Goal: Information Seeking & Learning: Compare options

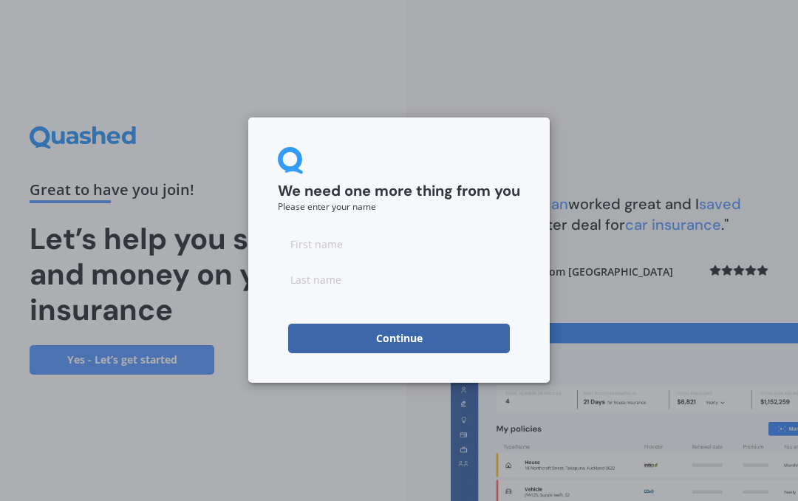
click at [395, 256] on input at bounding box center [399, 244] width 242 height 30
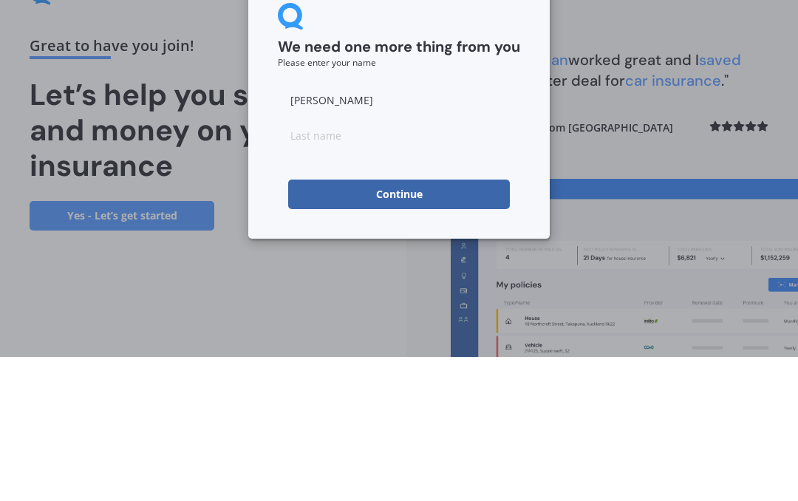
type input "[PERSON_NAME]"
click at [459, 265] on input at bounding box center [399, 280] width 242 height 30
type input "[PERSON_NAME]"
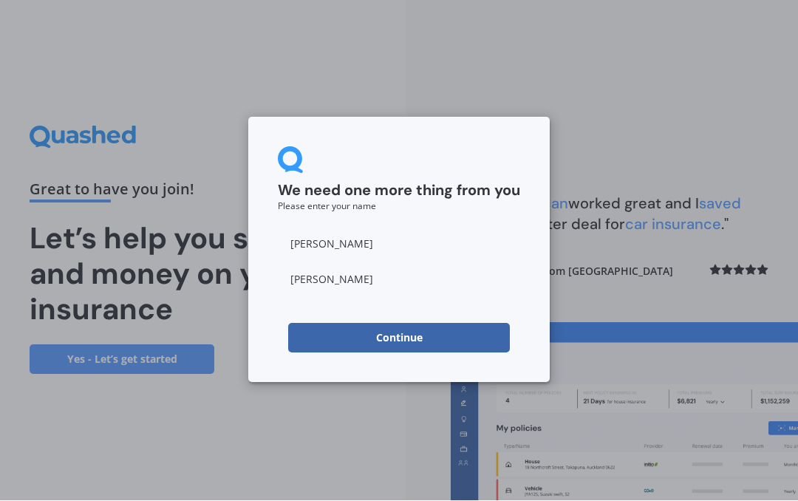
click at [434, 333] on button "Continue" at bounding box center [399, 339] width 222 height 30
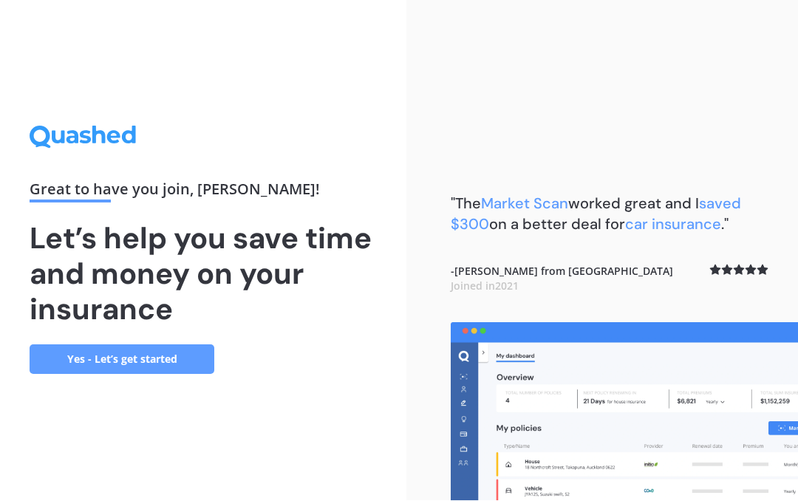
click at [161, 345] on link "Yes - Let’s get started" at bounding box center [122, 360] width 185 height 30
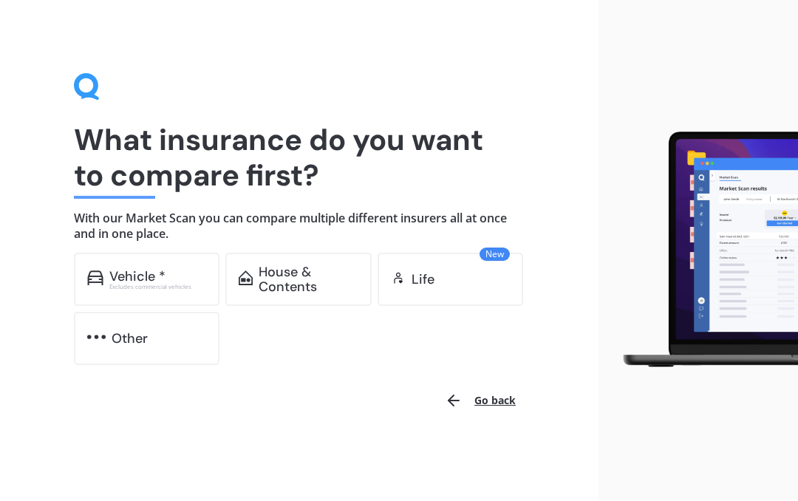
click at [129, 275] on div "Vehicle *" at bounding box center [137, 277] width 56 height 15
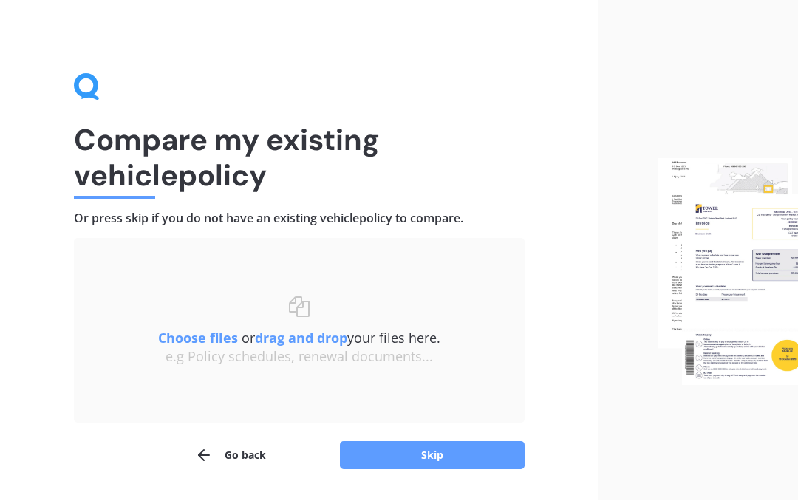
scroll to position [1, 0]
click at [434, 451] on button "Skip" at bounding box center [432, 455] width 185 height 28
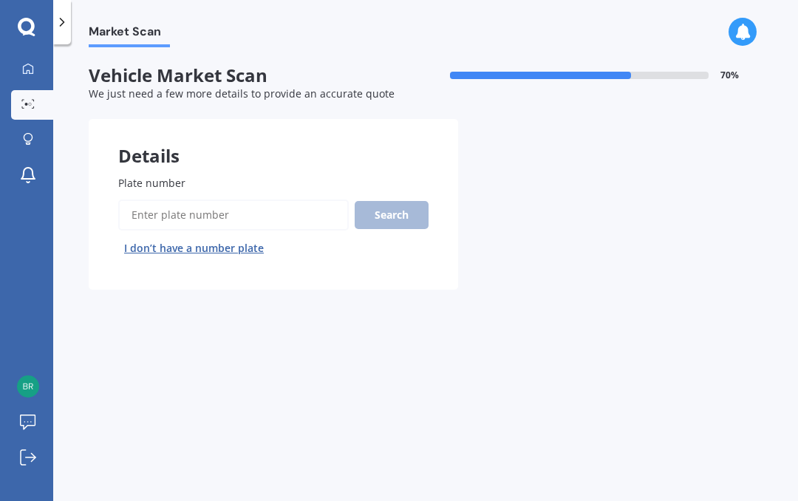
click at [149, 182] on span "Plate number" at bounding box center [151, 183] width 67 height 14
click at [149, 200] on input "Plate number" at bounding box center [233, 215] width 231 height 31
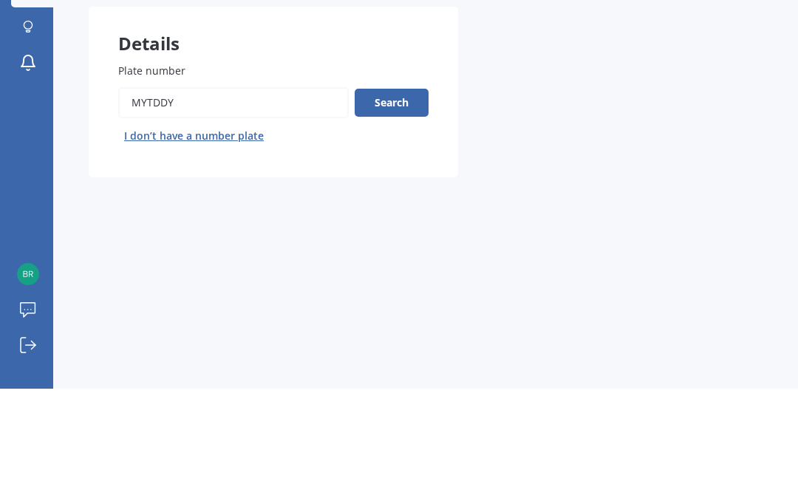
type input "Mytddy"
click at [411, 201] on button "Search" at bounding box center [392, 215] width 74 height 28
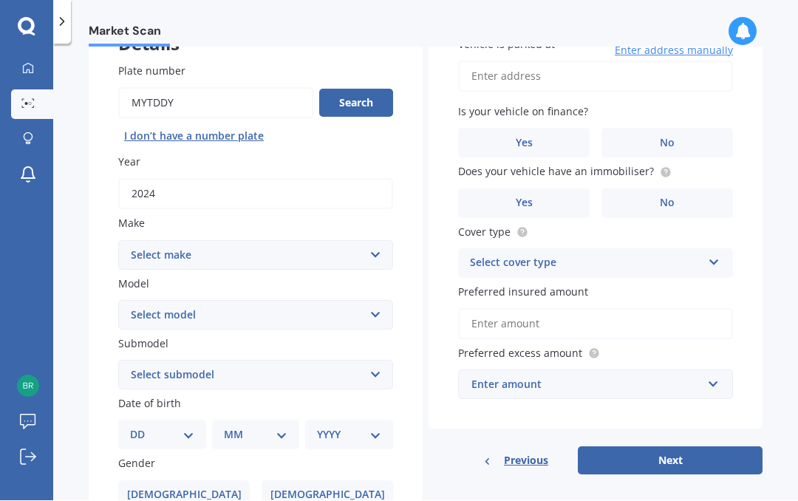
scroll to position [113, 0]
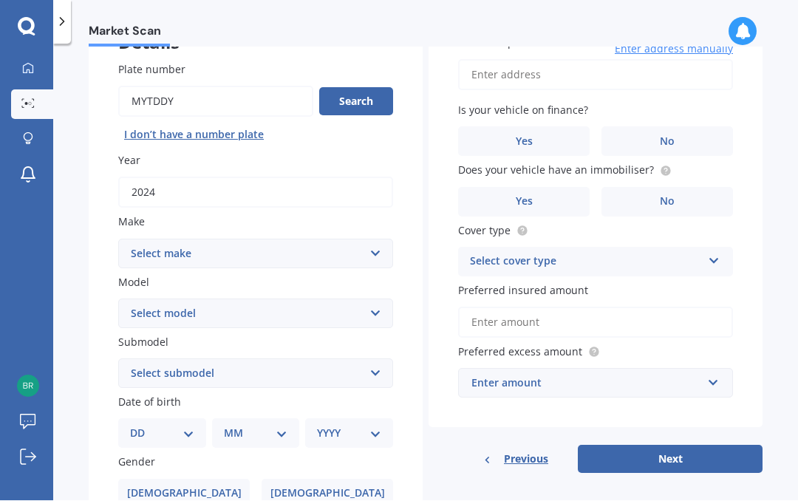
click at [375, 239] on select "Select make AC ALFA ROMEO ASTON [PERSON_NAME] AUDI AUSTIN BEDFORD Bentley BMW B…" at bounding box center [255, 254] width 275 height 30
click at [375, 299] on select "Select model HS" at bounding box center [255, 314] width 275 height 30
click at [376, 239] on select "Select make AC ALFA ROMEO ASTON [PERSON_NAME] AUDI AUSTIN BEDFORD Bentley BMW B…" at bounding box center [255, 254] width 275 height 30
select select "M.G."
click at [377, 299] on select "Select model 3 6 GS HS Metro MG3 MG4 MGF Midget Montego TD 2000 TF 120 TF 135 T…" at bounding box center [255, 314] width 275 height 30
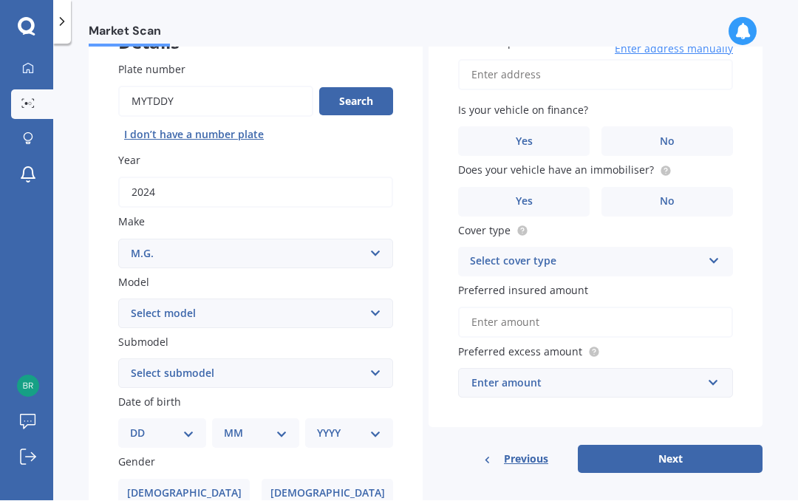
select select "ZST"
click at [383, 359] on select "Select submodel Core 1.5 Essence 1.3T Excite 1.3T Vibe 1.5" at bounding box center [255, 374] width 275 height 30
select select "ESSENCE 1.3T"
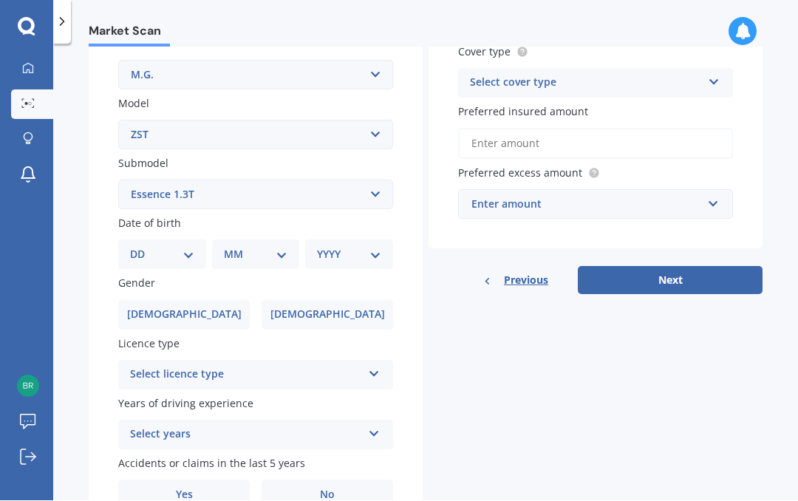
scroll to position [290, 0]
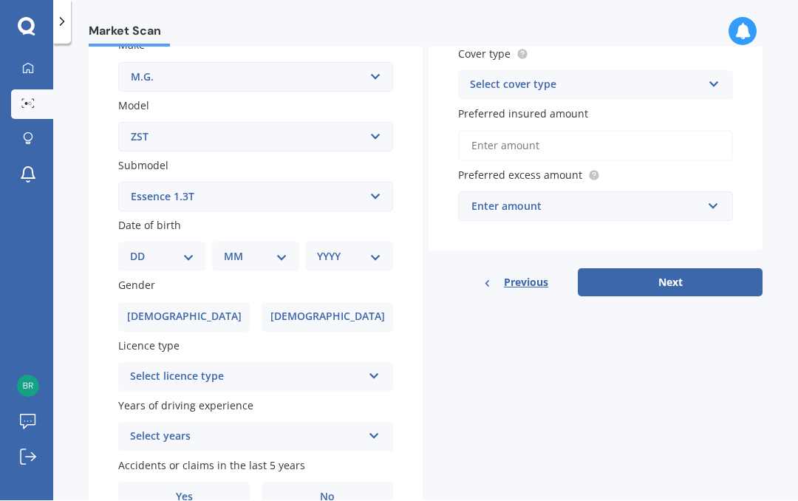
click at [193, 249] on select "DD 01 02 03 04 05 06 07 08 09 10 11 12 13 14 15 16 17 18 19 20 21 22 23 24 25 2…" at bounding box center [162, 257] width 64 height 16
select select "25"
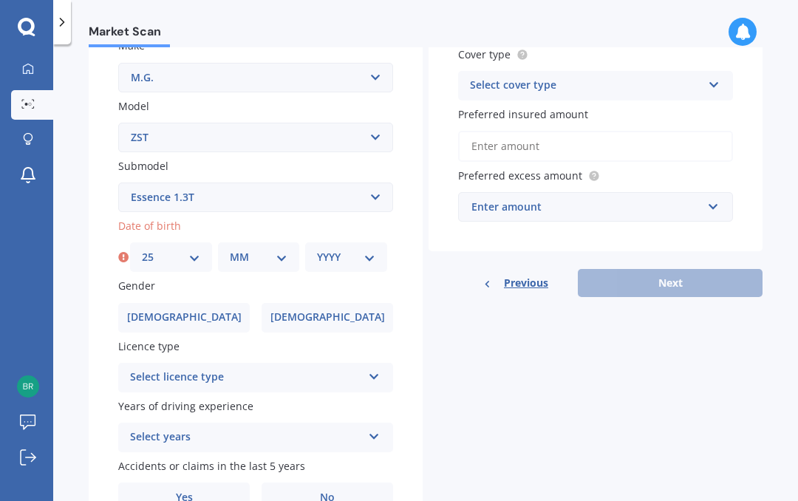
click at [287, 249] on select "MM 01 02 03 04 05 06 07 08 09 10 11 12" at bounding box center [259, 257] width 58 height 16
select select "05"
click at [375, 249] on select "YYYY 2025 2024 2023 2022 2021 2020 2019 2018 2017 2016 2015 2014 2013 2012 2011…" at bounding box center [346, 257] width 58 height 16
select select "1961"
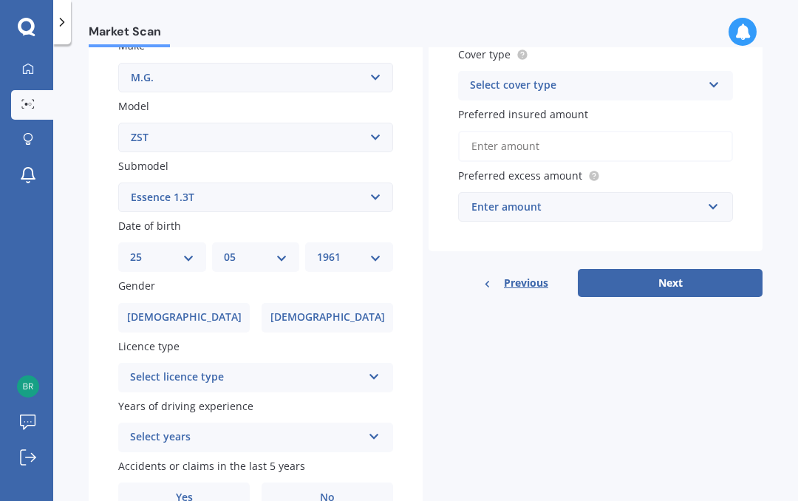
click at [224, 303] on label "[DEMOGRAPHIC_DATA]" at bounding box center [184, 318] width 132 height 30
click at [0, 0] on input "[DEMOGRAPHIC_DATA]" at bounding box center [0, 0] width 0 height 0
click at [379, 369] on icon at bounding box center [374, 374] width 13 height 10
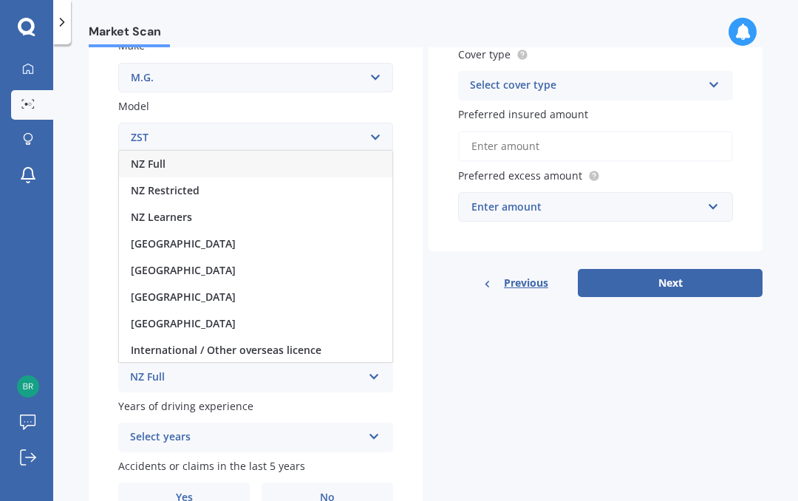
click at [364, 363] on div "NZ Full NZ Full NZ Restricted NZ Learners [GEOGRAPHIC_DATA] [GEOGRAPHIC_DATA] […" at bounding box center [255, 378] width 275 height 30
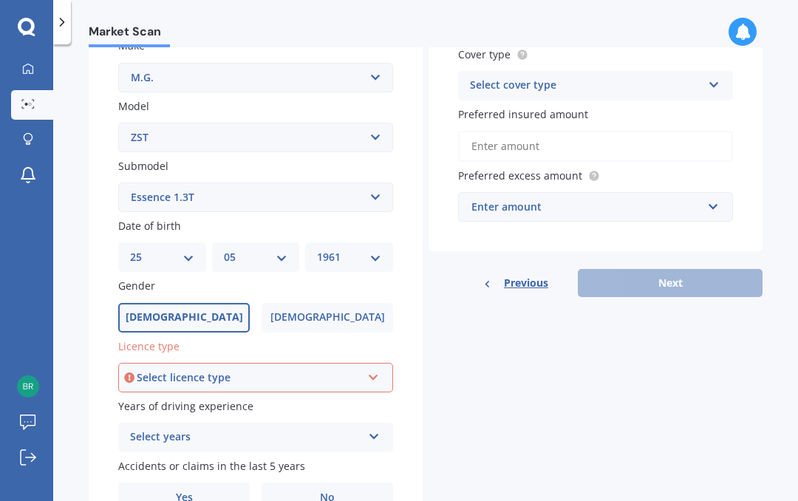
click at [368, 363] on div "Select licence type NZ Full NZ Restricted NZ Learners [GEOGRAPHIC_DATA] [GEOGRA…" at bounding box center [255, 378] width 275 height 30
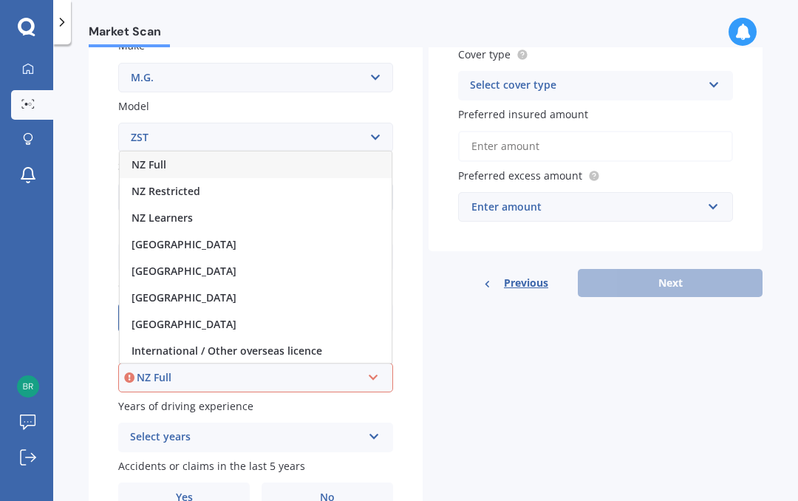
click at [296, 151] on div "NZ Full" at bounding box center [256, 164] width 272 height 27
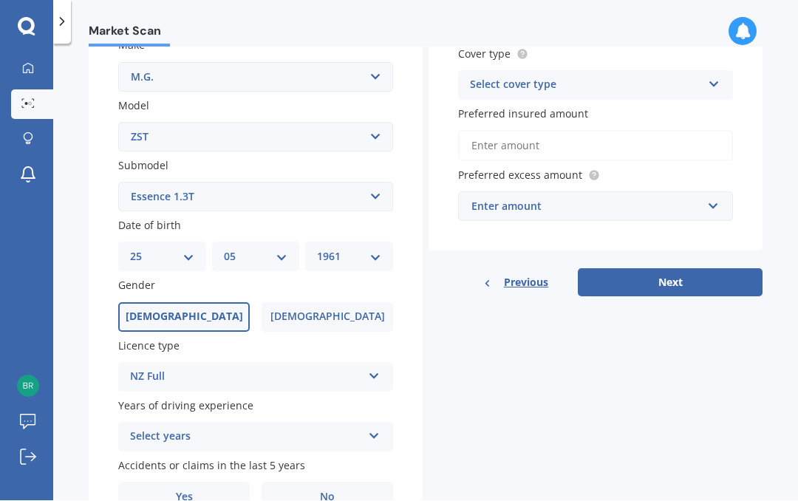
click at [369, 423] on div "Select years 5 or more years 4 years 3 years 2 years 1 year" at bounding box center [255, 438] width 275 height 30
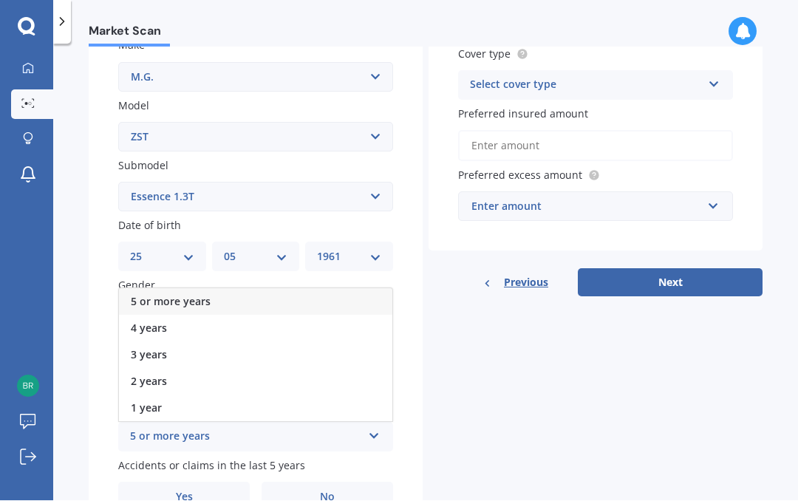
click at [321, 289] on div "5 or more years" at bounding box center [255, 302] width 273 height 27
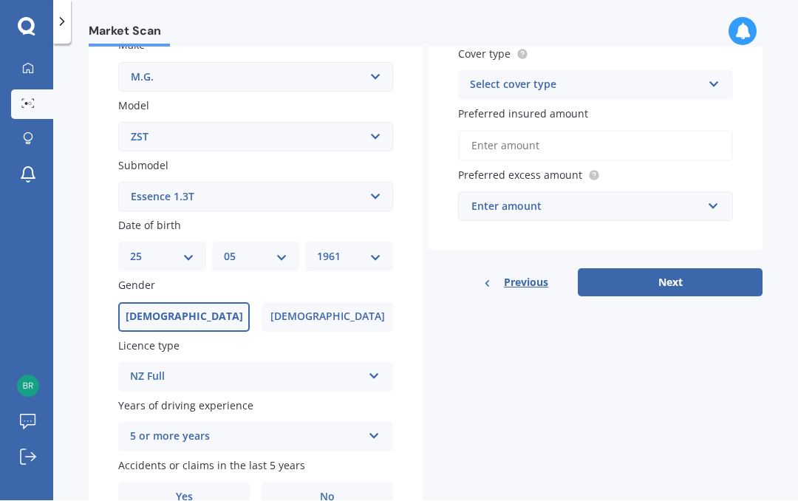
click at [199, 483] on label "Yes" at bounding box center [184, 498] width 132 height 30
click at [0, 0] on input "Yes" at bounding box center [0, 0] width 0 height 0
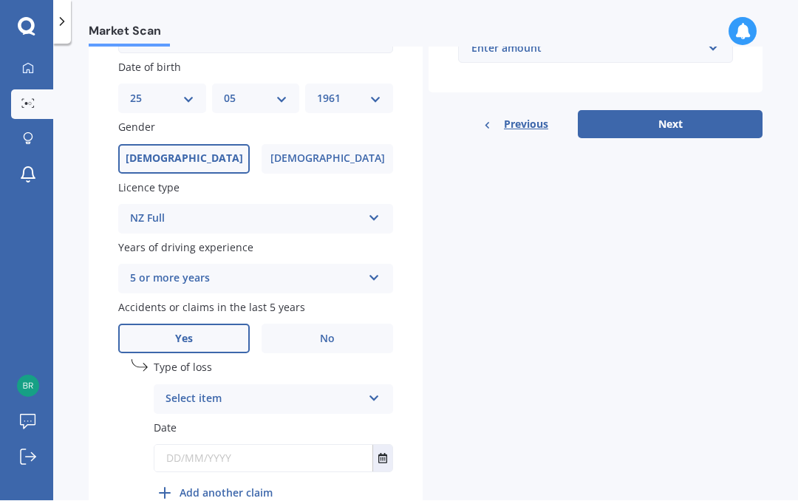
scroll to position [447, 0]
click at [376, 392] on icon at bounding box center [374, 397] width 13 height 10
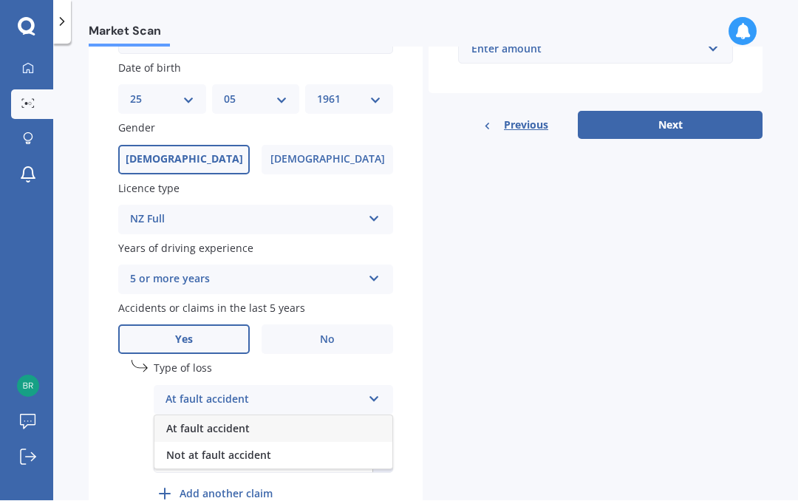
click at [296, 416] on div "At fault accident" at bounding box center [273, 429] width 238 height 27
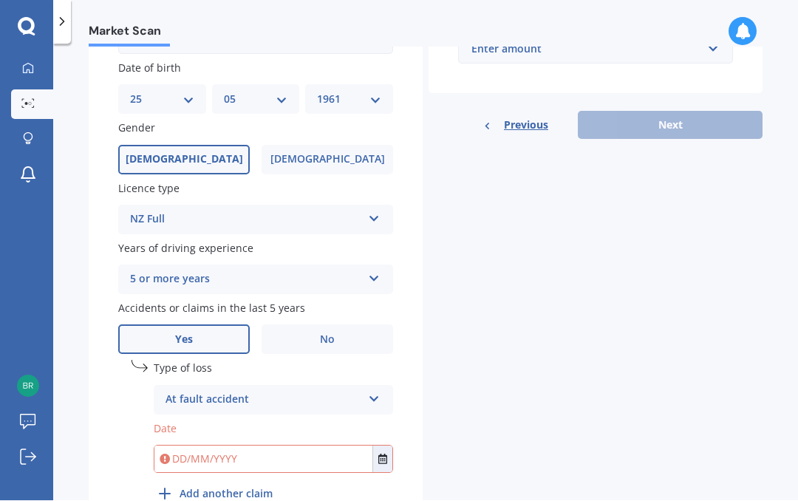
click at [378, 271] on icon at bounding box center [374, 276] width 13 height 10
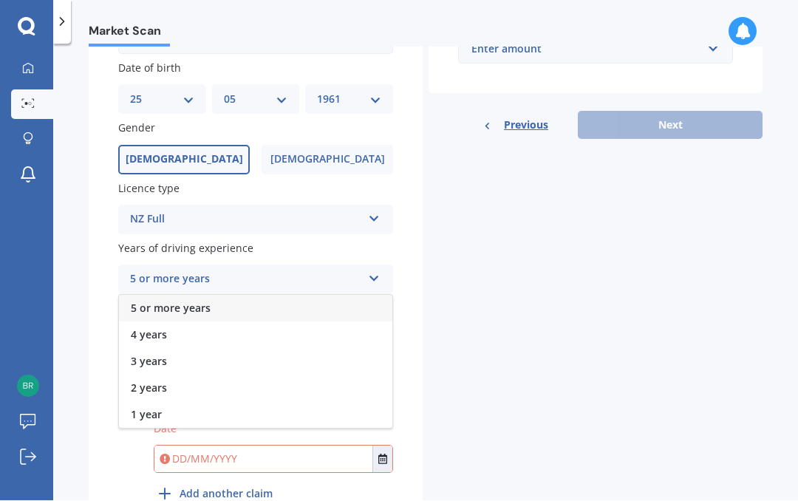
click at [318, 296] on div "5 or more years" at bounding box center [255, 309] width 273 height 27
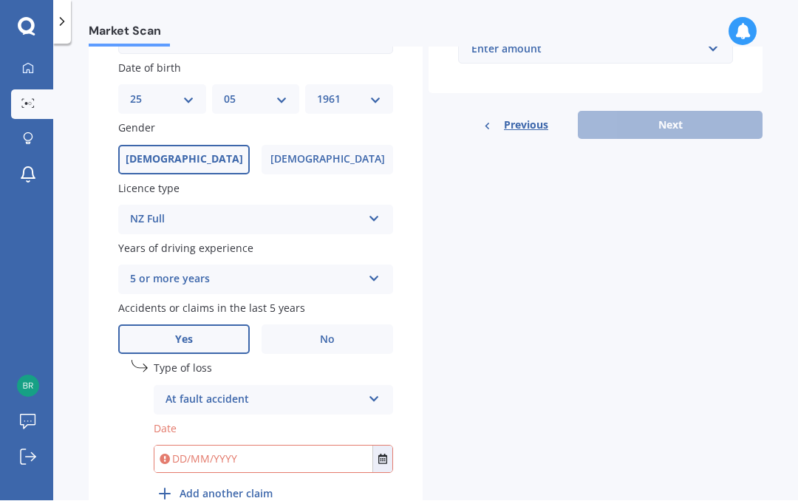
click at [338, 325] on label "No" at bounding box center [328, 340] width 132 height 30
click at [0, 0] on input "No" at bounding box center [0, 0] width 0 height 0
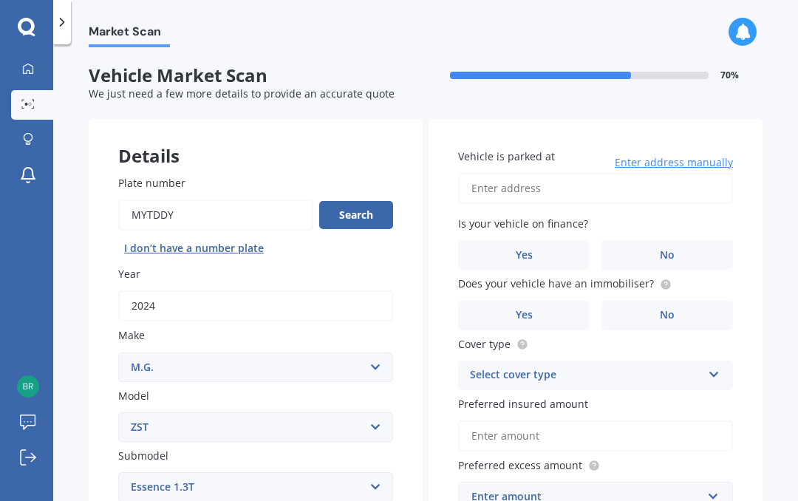
scroll to position [0, 0]
click at [566, 195] on input "Vehicle is parked at" at bounding box center [595, 188] width 275 height 31
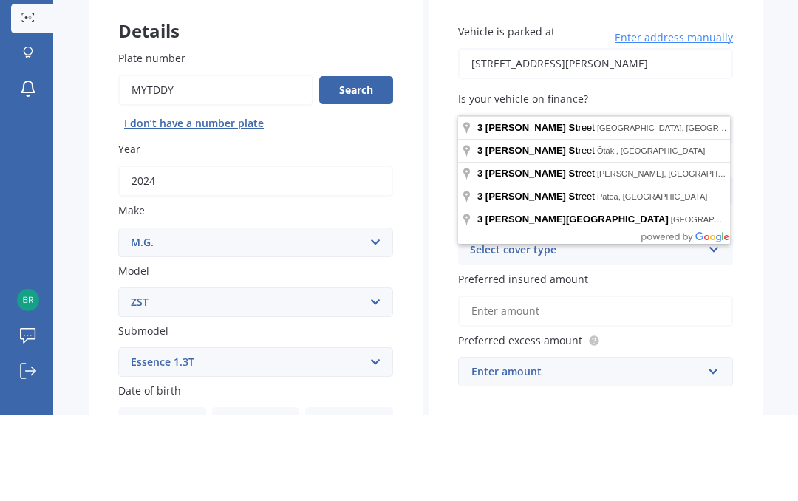
scroll to position [67, 0]
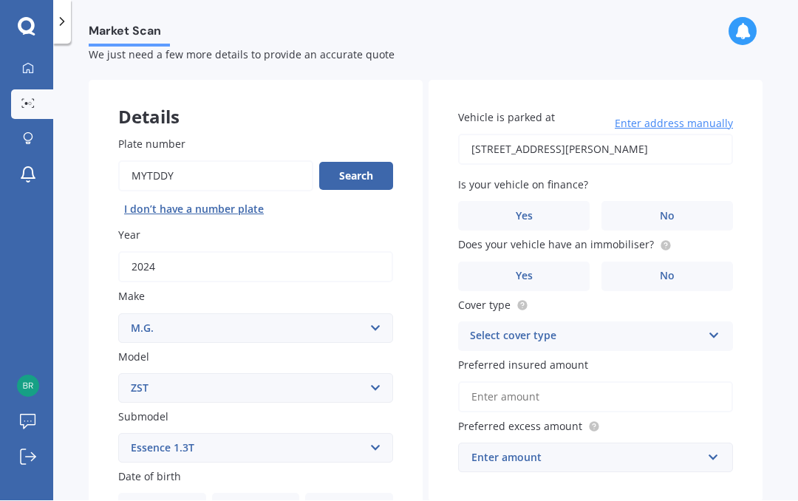
click at [597, 134] on input "[STREET_ADDRESS][PERSON_NAME]" at bounding box center [595, 149] width 275 height 31
type input "[STREET_ADDRESS][PERSON_NAME]"
click at [672, 211] on span "No" at bounding box center [667, 217] width 15 height 13
click at [0, 0] on input "No" at bounding box center [0, 0] width 0 height 0
click at [672, 270] on span "No" at bounding box center [667, 276] width 15 height 13
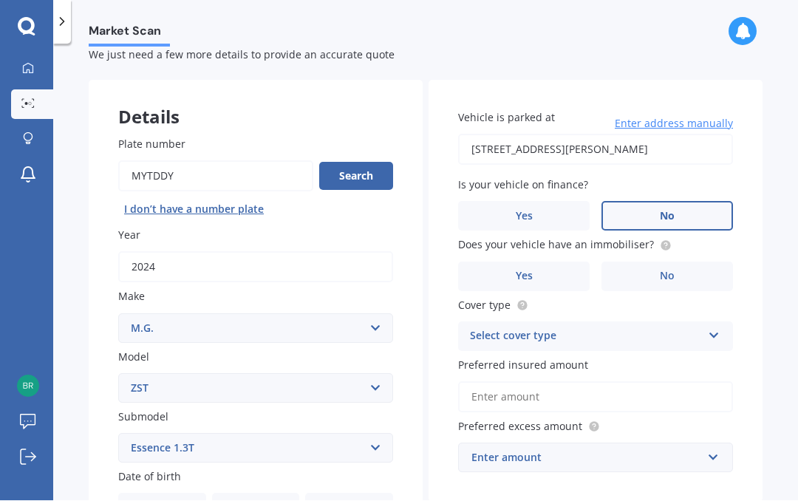
click at [0, 0] on input "No" at bounding box center [0, 0] width 0 height 0
click at [712, 322] on div "Select cover type Comprehensive Third Party, Fire & Theft Third Party" at bounding box center [595, 337] width 275 height 30
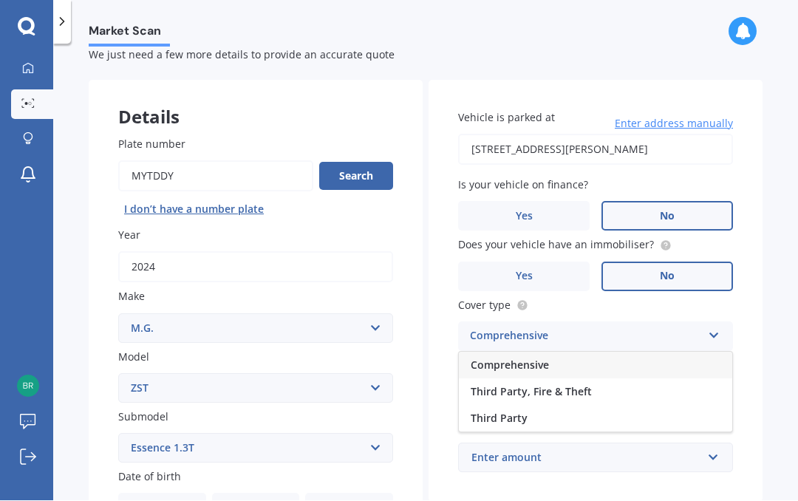
click at [618, 352] on div "Comprehensive" at bounding box center [595, 365] width 273 height 27
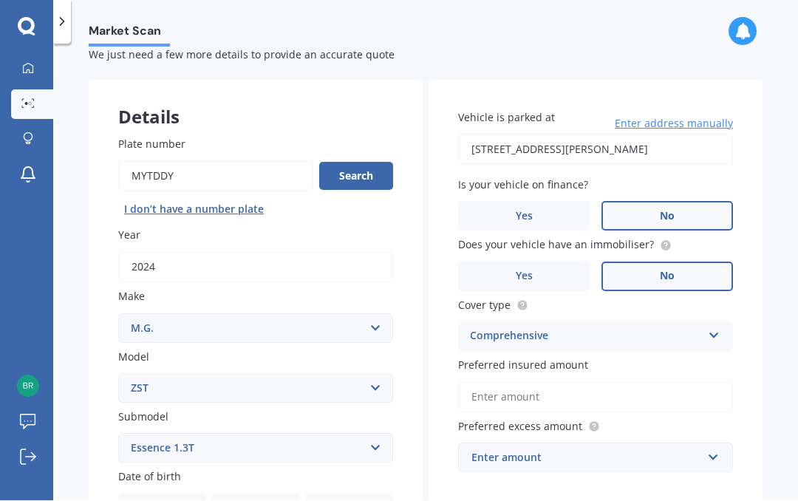
click at [689, 382] on input "Preferred insured amount" at bounding box center [595, 397] width 275 height 31
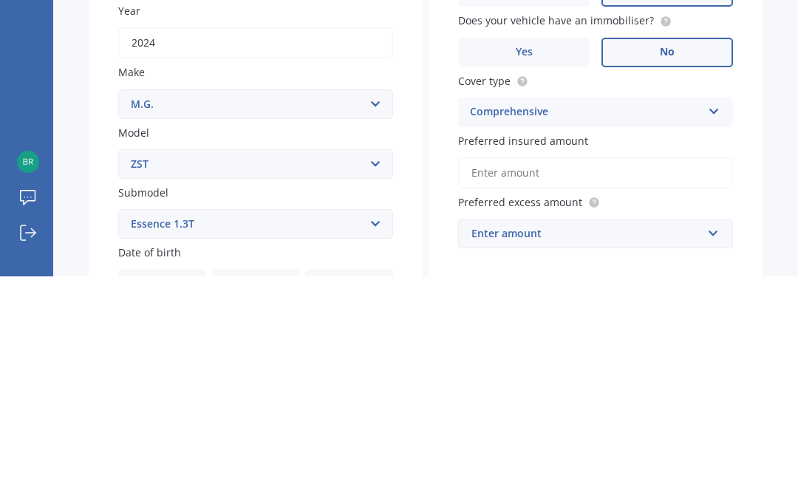
click at [614, 382] on input "Preferred insured amount" at bounding box center [595, 397] width 275 height 31
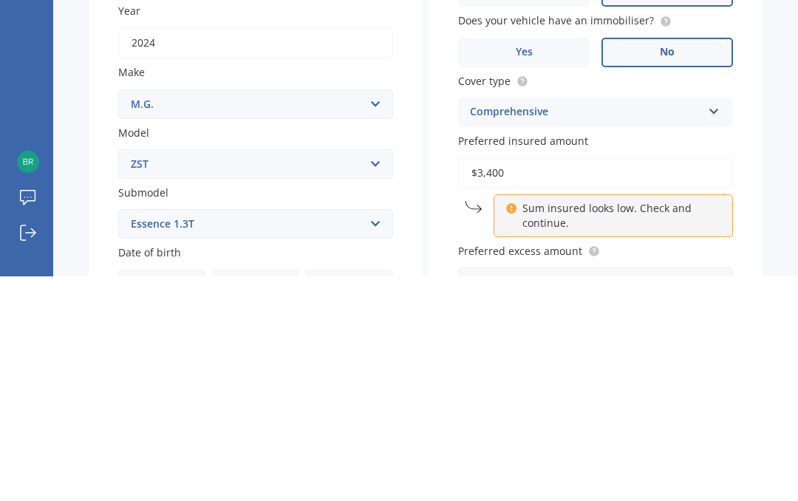
type input "$34,000"
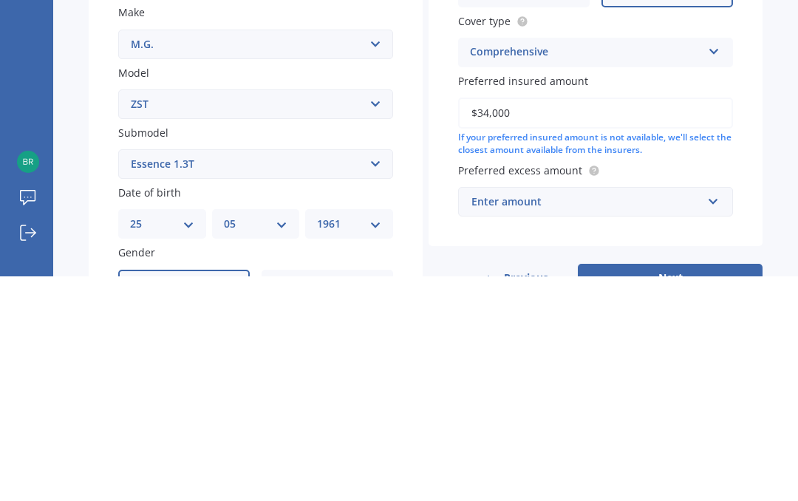
scroll to position [103, 0]
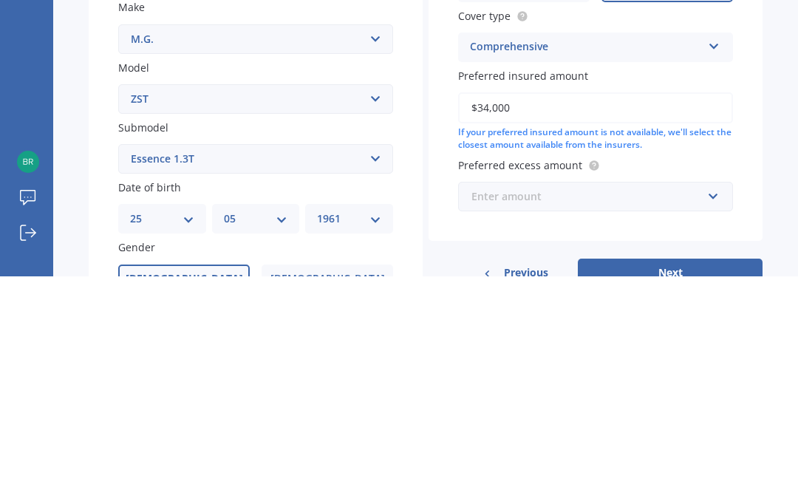
click at [715, 407] on input "text" at bounding box center [591, 421] width 262 height 28
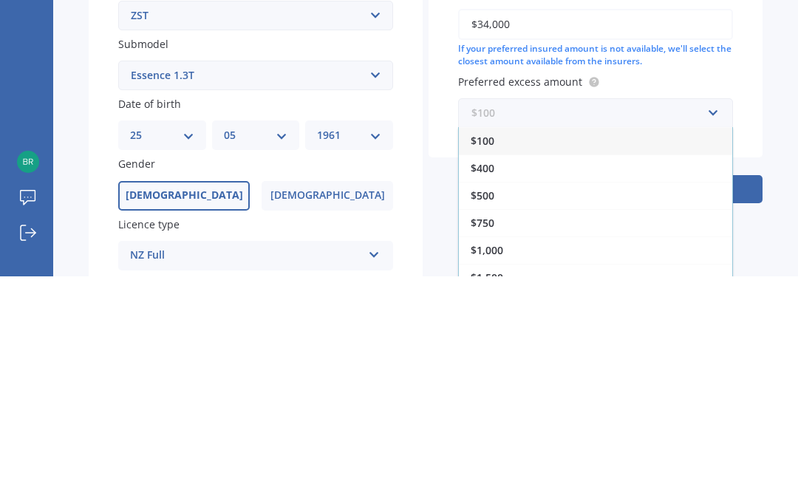
scroll to position [194, 0]
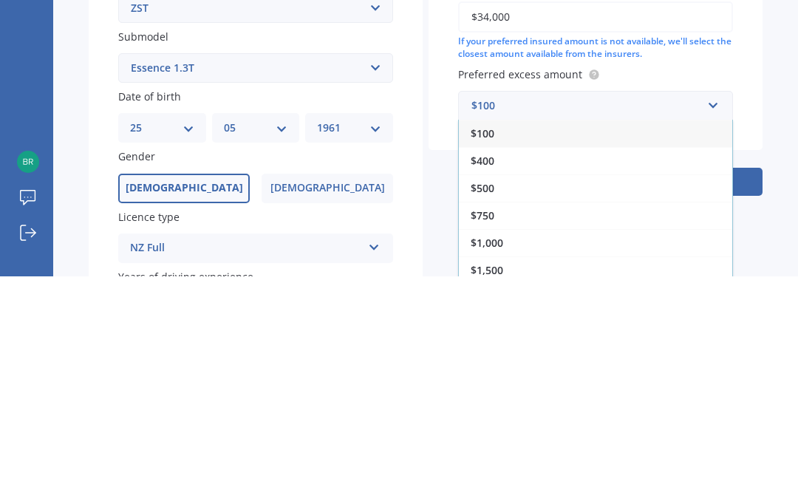
click at [494, 378] on span "$400" at bounding box center [483, 385] width 24 height 14
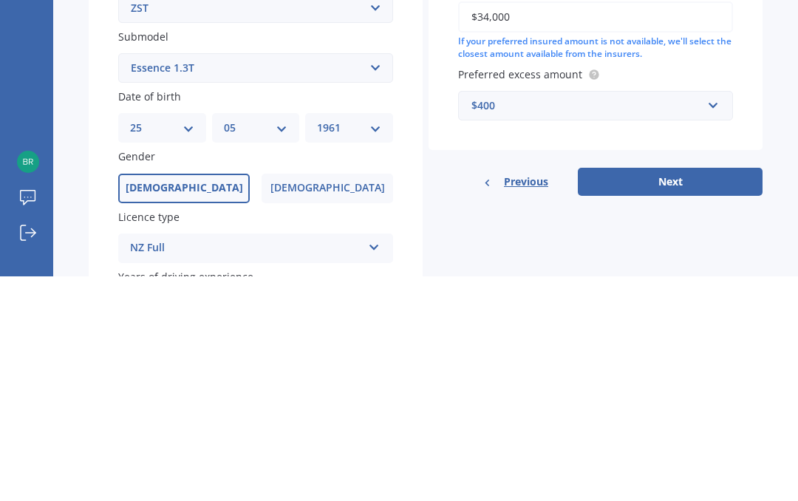
click at [698, 392] on button "Next" at bounding box center [670, 406] width 185 height 28
select select "25"
select select "05"
select select "1961"
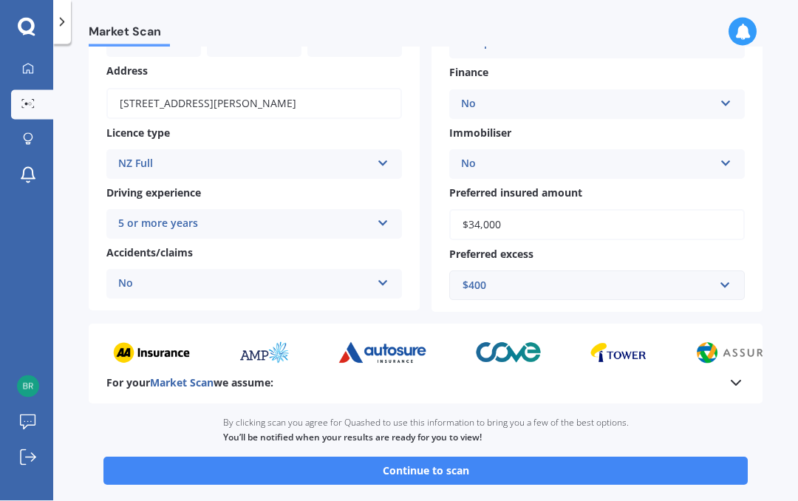
scroll to position [185, 0]
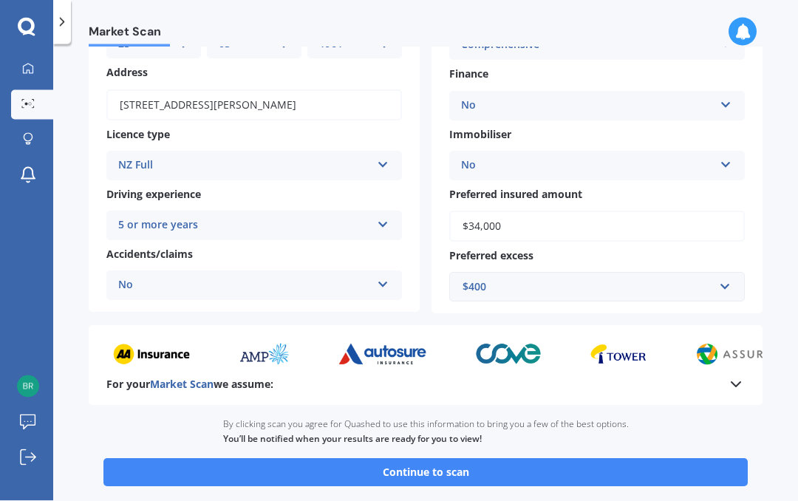
click at [457, 459] on button "Continue to scan" at bounding box center [425, 473] width 644 height 28
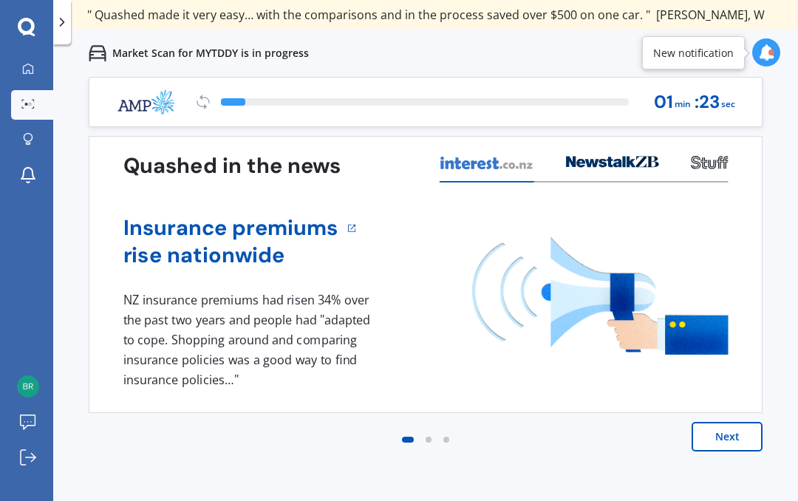
click at [722, 442] on button "Next" at bounding box center [727, 437] width 71 height 30
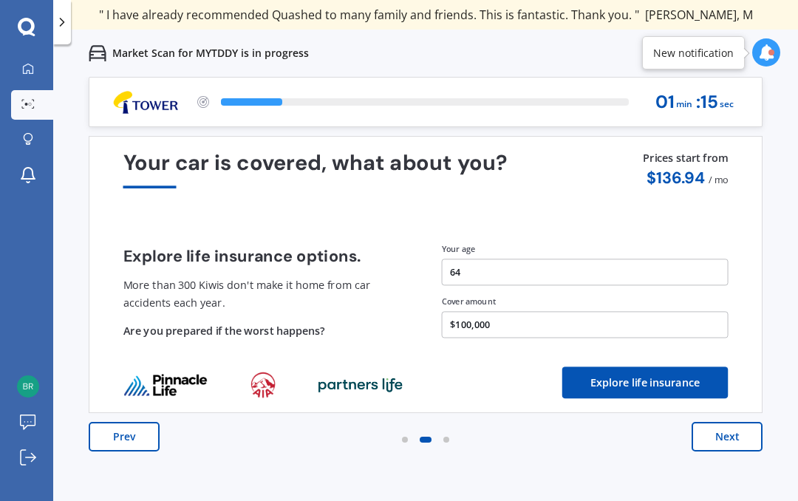
click at [720, 437] on button "Next" at bounding box center [727, 437] width 71 height 30
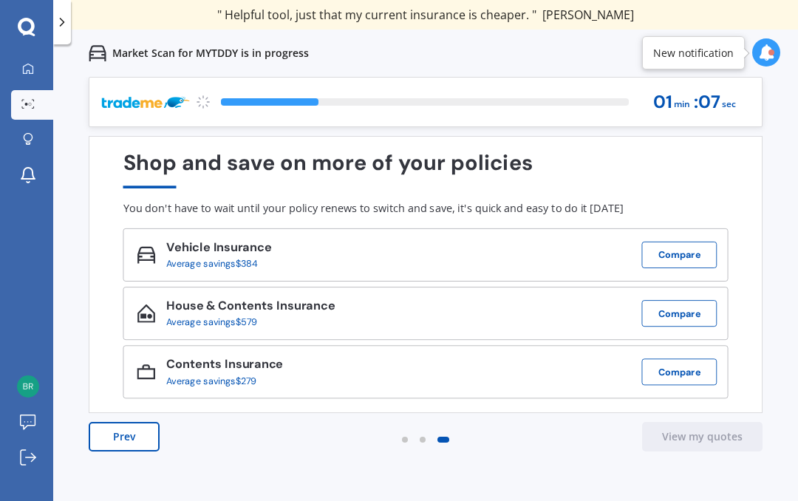
click at [680, 255] on button "Compare" at bounding box center [679, 255] width 75 height 27
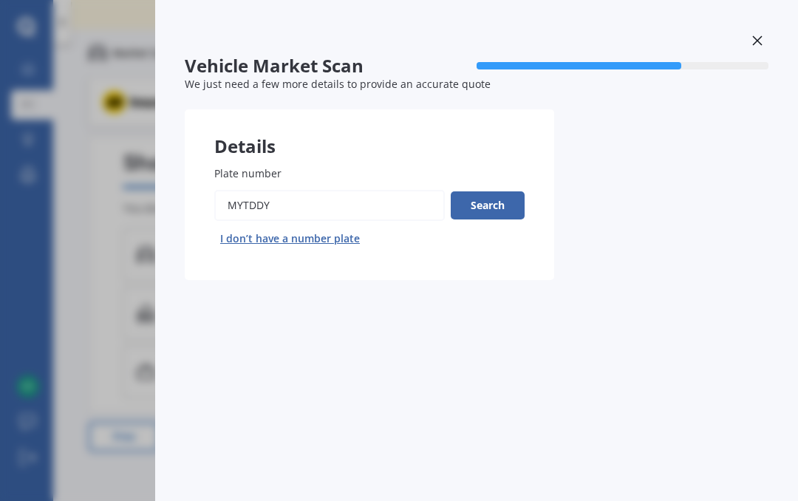
click at [503, 198] on button "Search" at bounding box center [488, 205] width 74 height 28
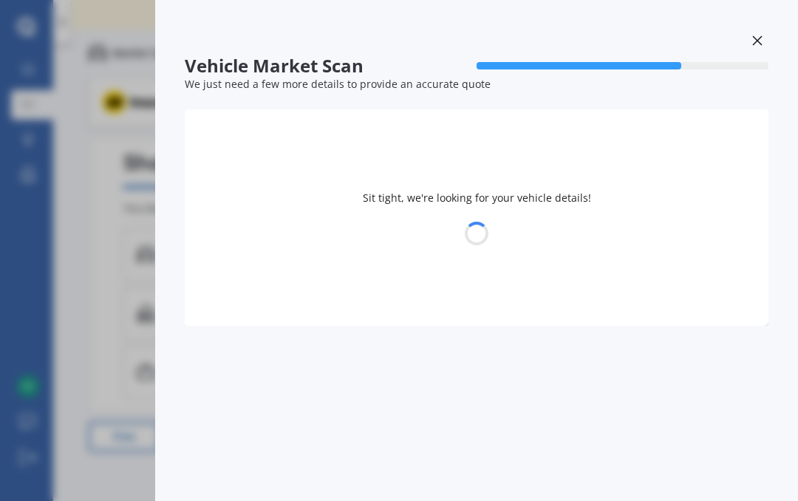
select select "25"
select select "05"
select select "1961"
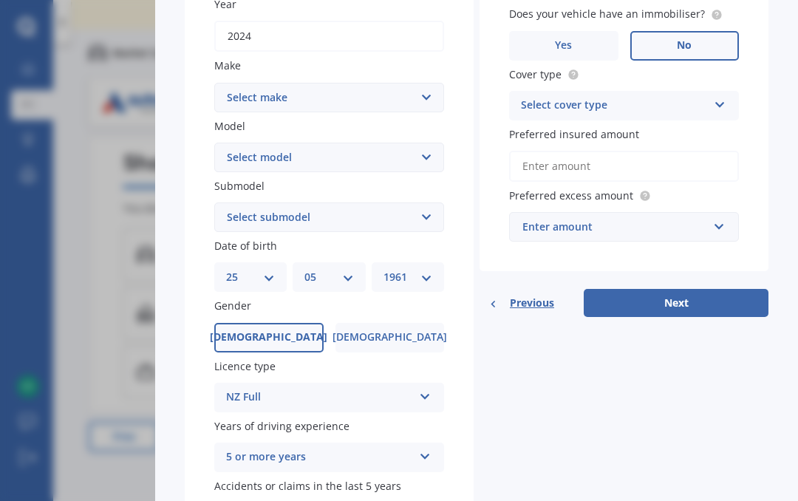
scroll to position [265, 0]
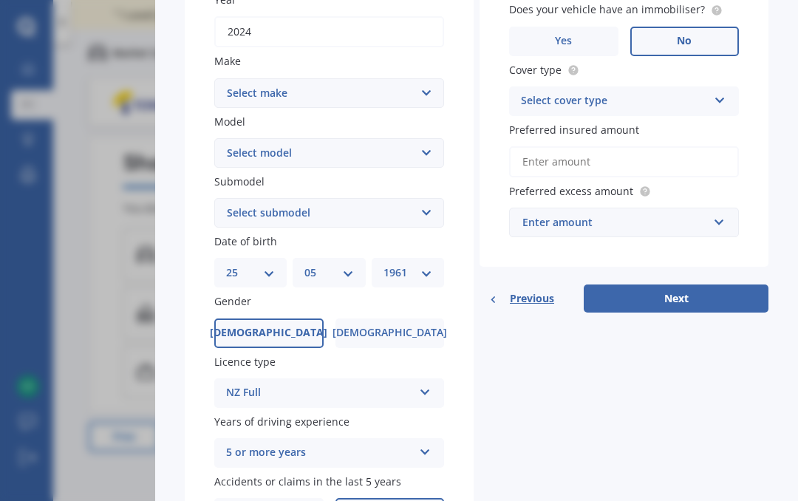
click at [695, 296] on button "Next" at bounding box center [676, 298] width 185 height 28
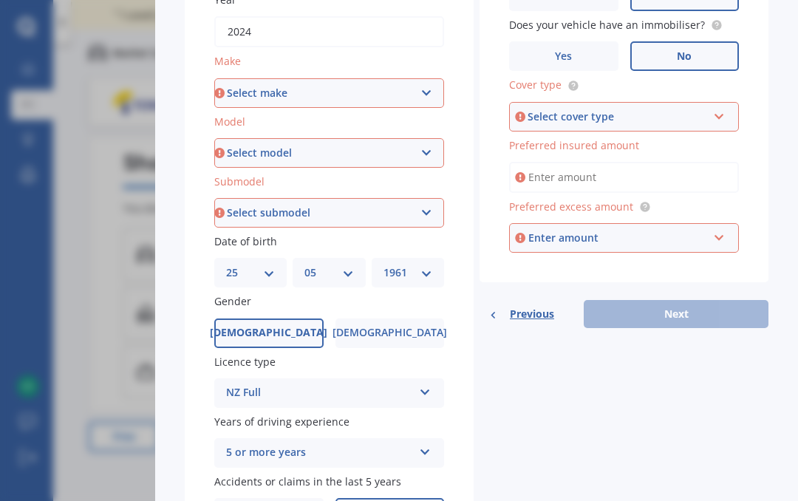
scroll to position [37, 0]
click at [718, 102] on div "Select cover type Comprehensive Third Party, Fire & Theft Third Party" at bounding box center [624, 117] width 230 height 30
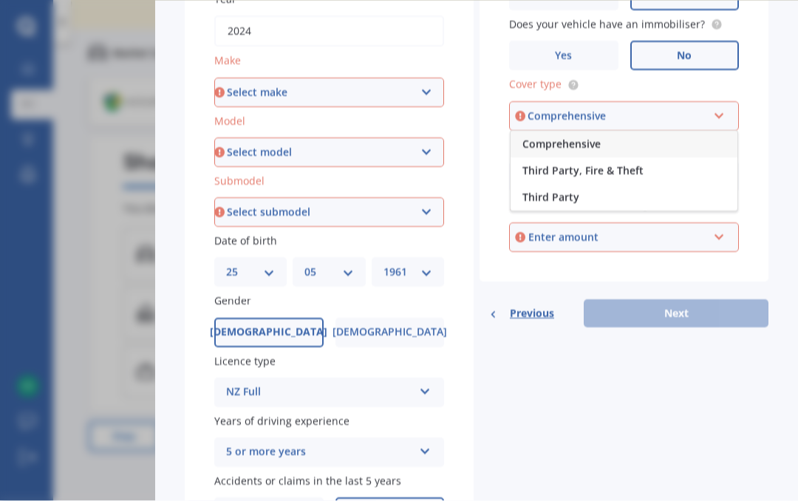
scroll to position [38, 0]
click at [658, 132] on div "Comprehensive" at bounding box center [624, 145] width 227 height 27
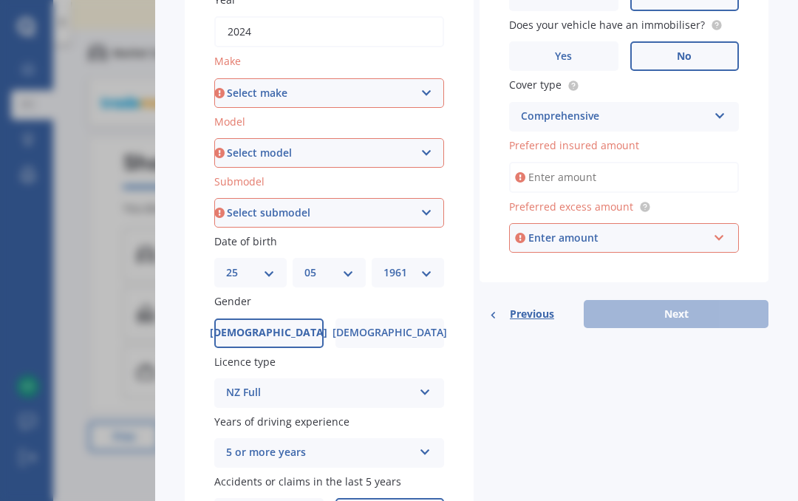
click at [680, 162] on input "Preferred insured amount" at bounding box center [624, 177] width 230 height 31
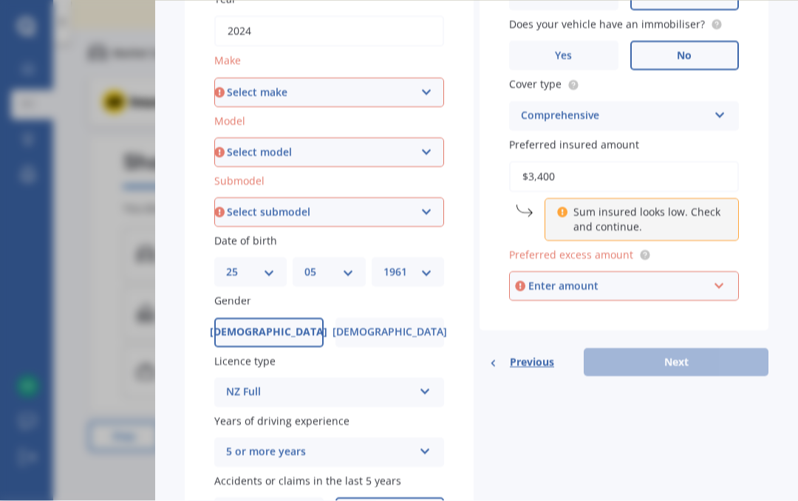
type input "$34,000"
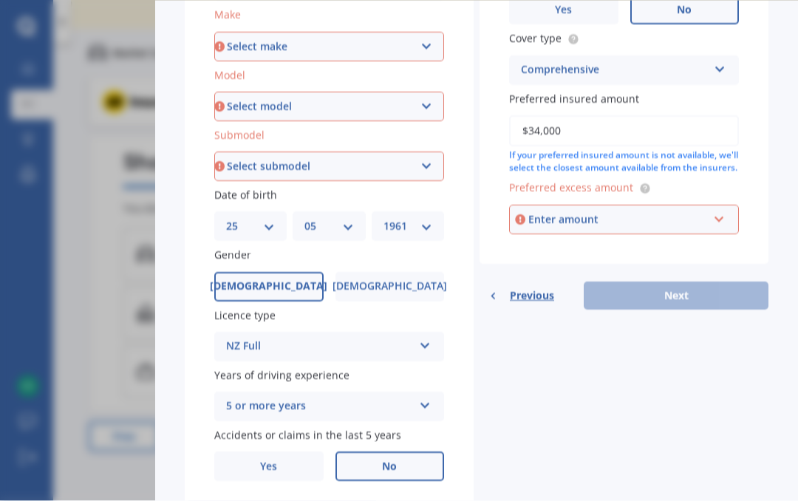
scroll to position [342, 0]
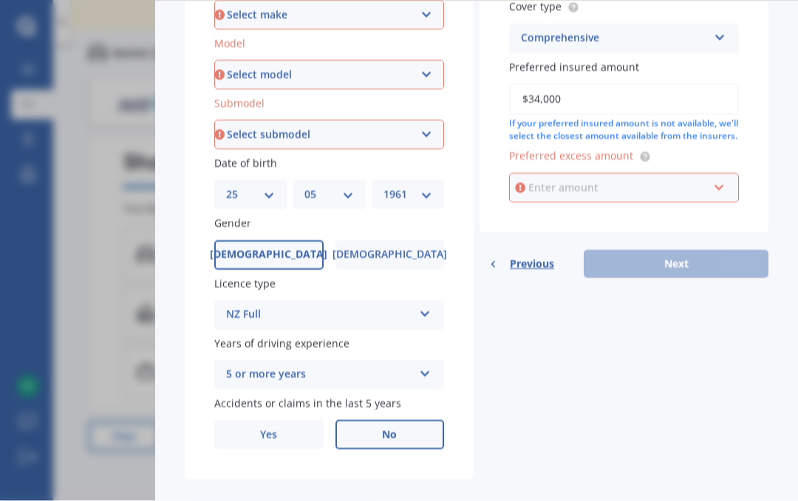
click at [712, 174] on input "text" at bounding box center [619, 188] width 217 height 28
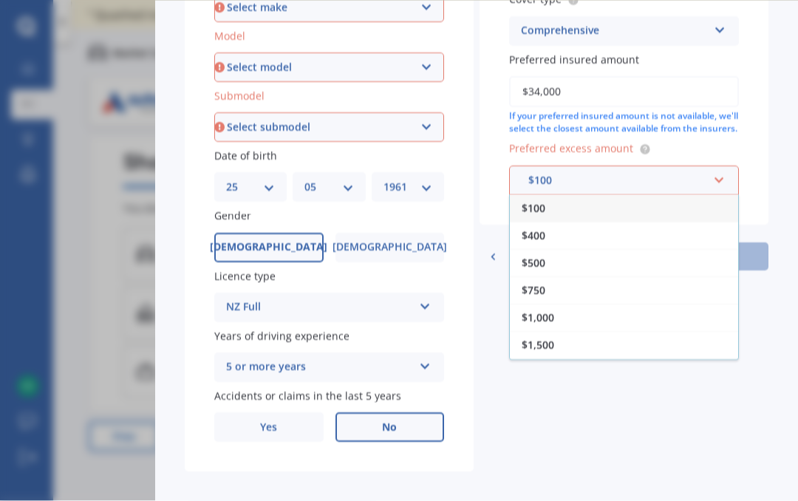
scroll to position [38, 0]
click at [552, 222] on div "$400" at bounding box center [624, 235] width 228 height 27
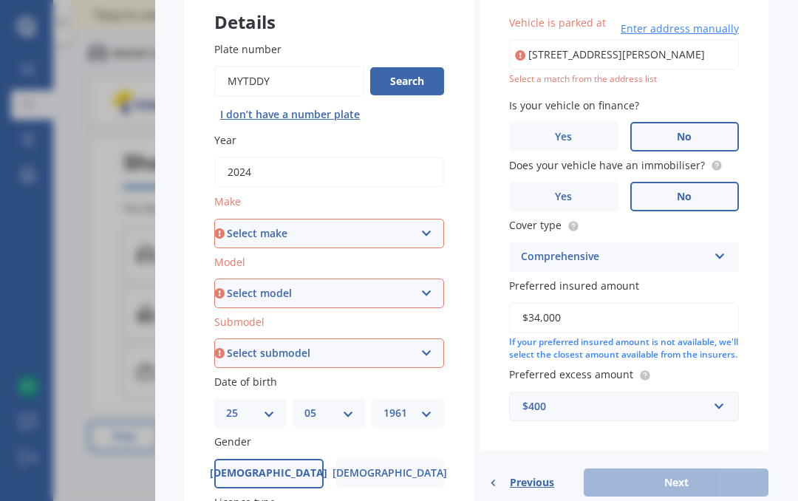
scroll to position [126, 0]
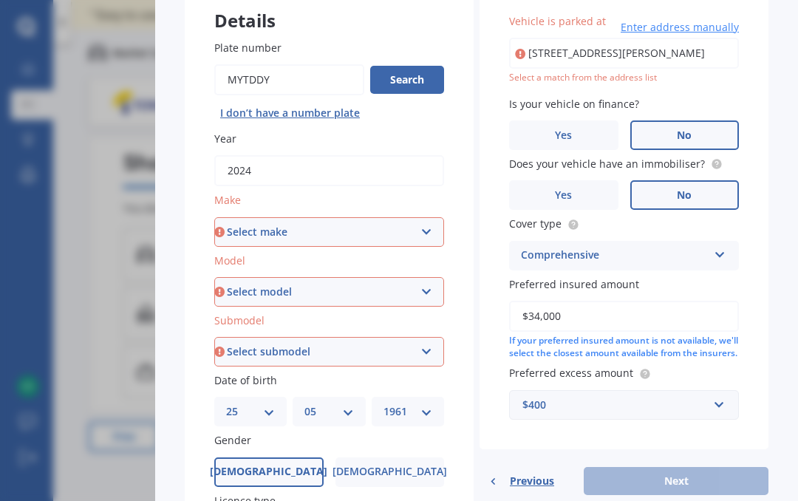
click at [427, 217] on select "Select make AC ALFA ROMEO ASTON [PERSON_NAME] AUDI AUSTIN BEDFORD Bentley BMW B…" at bounding box center [329, 232] width 230 height 30
select select "M.G."
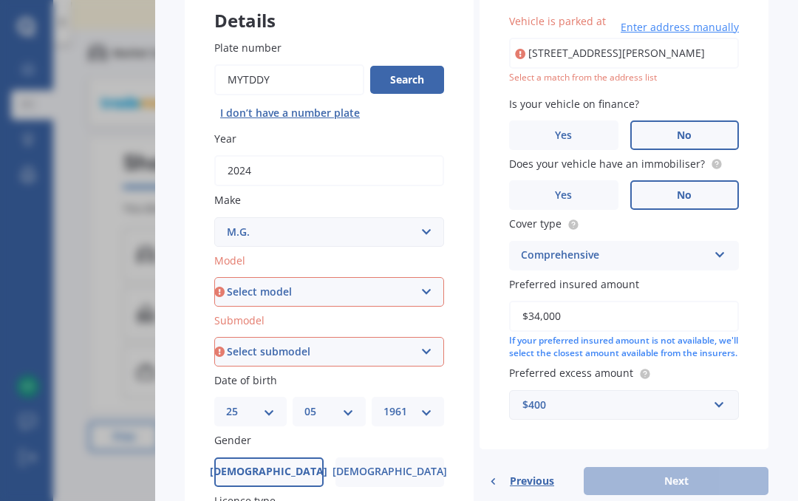
click at [432, 277] on select "Select model 3 6 GS HS Metro MG3 MG4 MGF Midget Montego TD 2000 TF 120 TF 135 T…" at bounding box center [329, 292] width 230 height 30
select select "ZST"
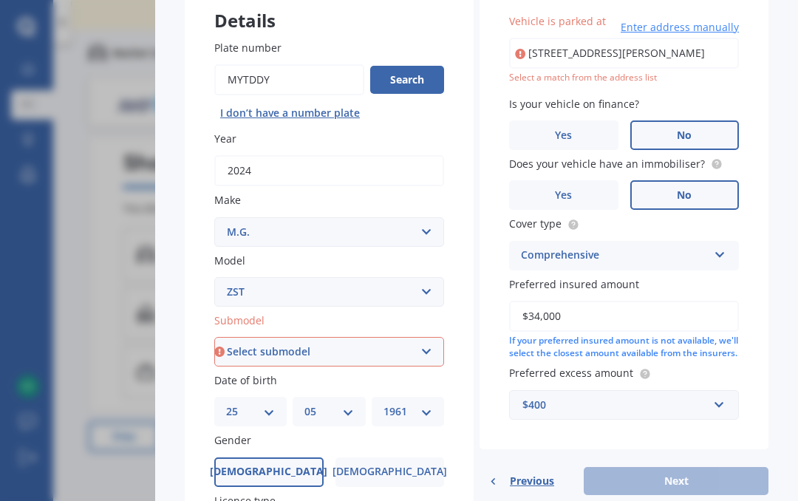
click at [442, 337] on select "Select submodel Core 1.5 Essence 1.3T Excite 1.3T Vibe 1.5" at bounding box center [329, 352] width 230 height 30
select select "ESSENCE 1.3T"
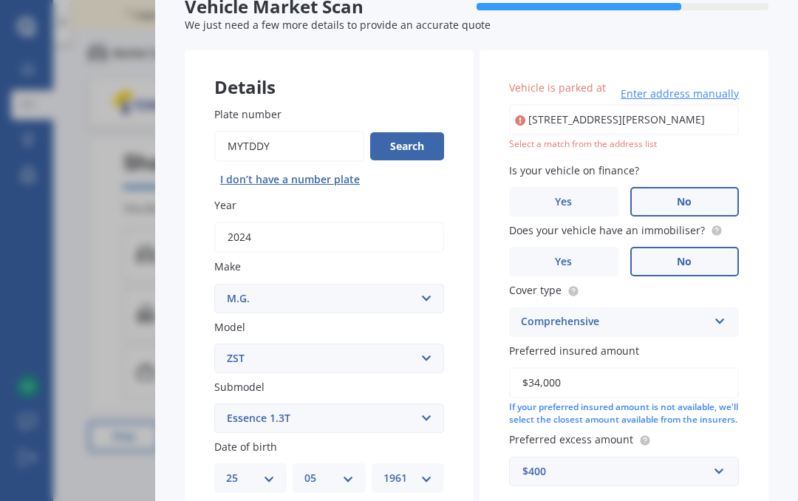
scroll to position [58, 0]
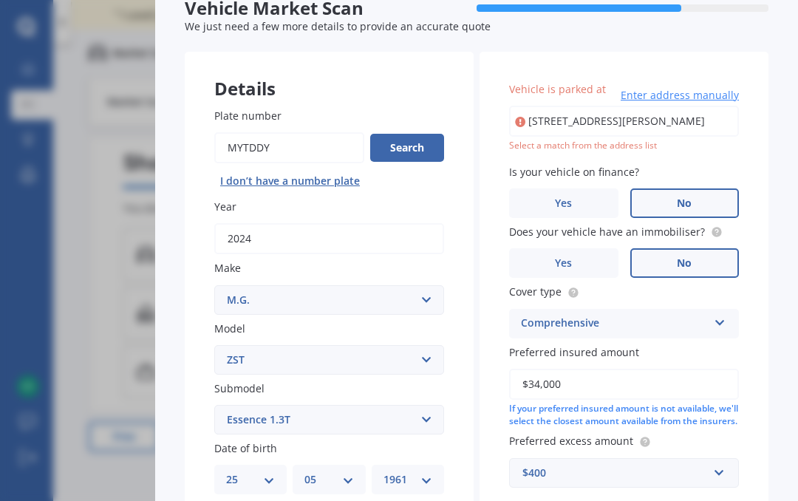
type input "[STREET_ADDRESS][PERSON_NAME]"
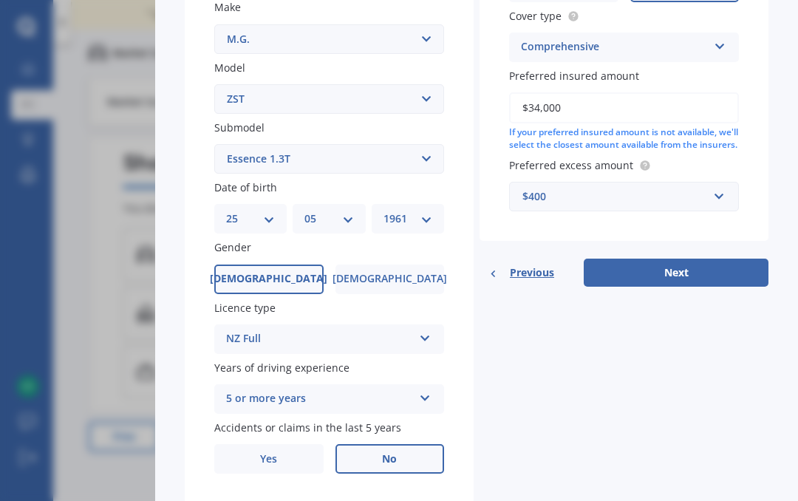
scroll to position [326, 0]
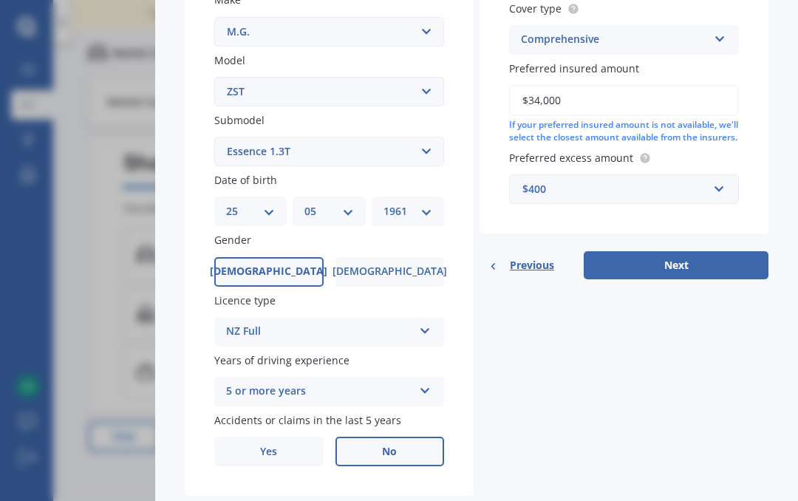
click at [695, 258] on button "Next" at bounding box center [676, 265] width 185 height 28
select select "25"
select select "05"
select select "1961"
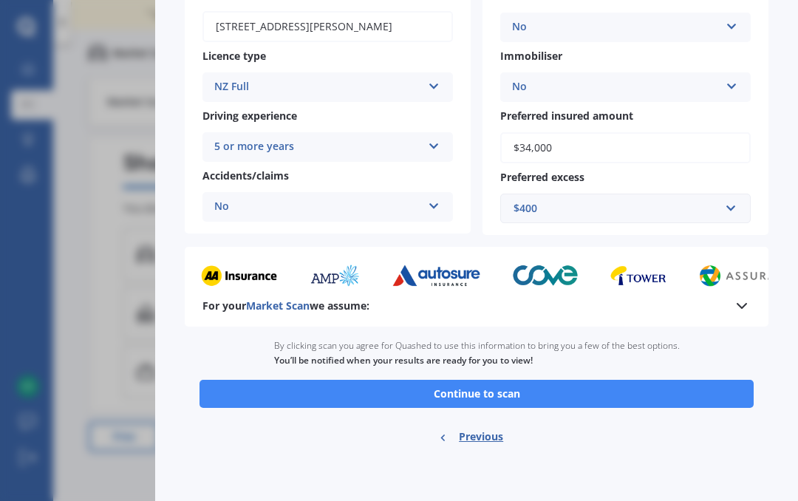
scroll to position [245, 0]
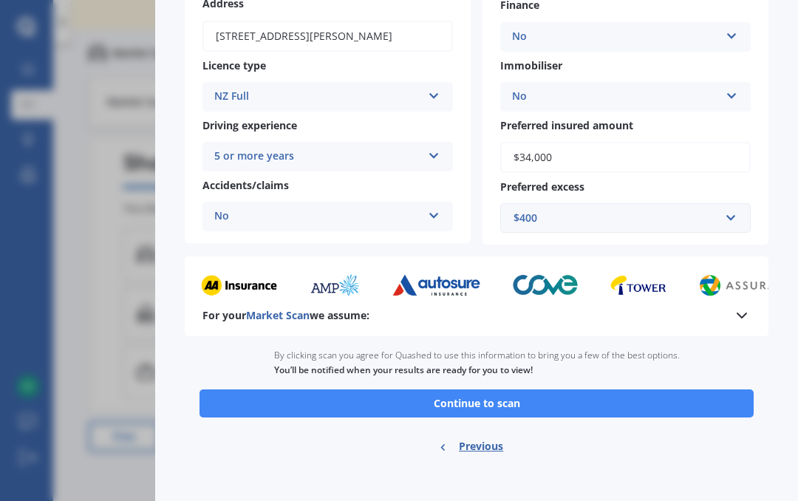
click at [531, 389] on button "Continue to scan" at bounding box center [477, 403] width 554 height 28
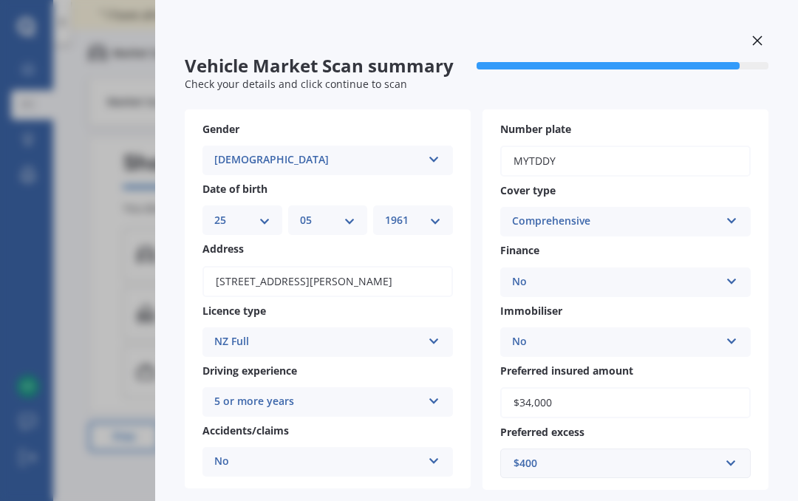
scroll to position [0, 0]
click at [758, 35] on icon at bounding box center [757, 40] width 10 height 10
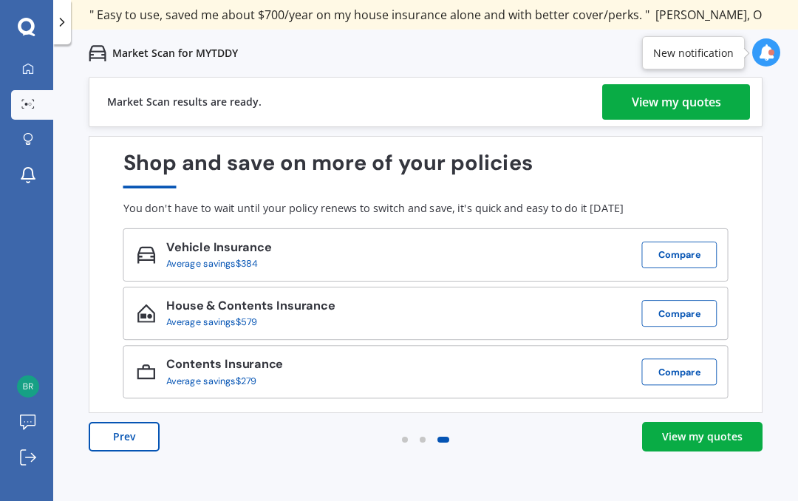
click at [688, 242] on button "Compare" at bounding box center [679, 255] width 75 height 27
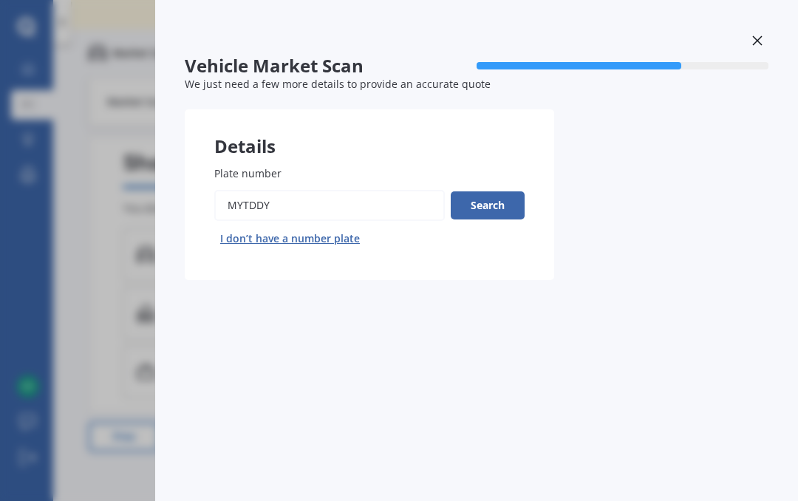
click at [753, 35] on div at bounding box center [757, 43] width 22 height 26
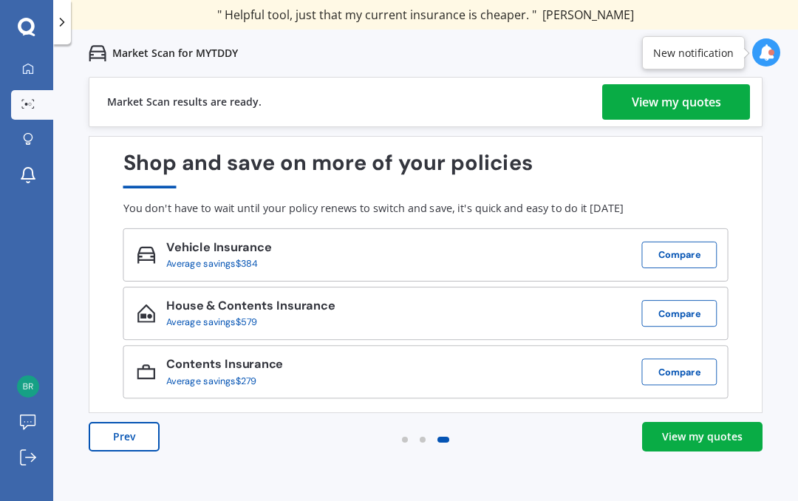
click at [701, 429] on div "View my quotes" at bounding box center [702, 436] width 81 height 15
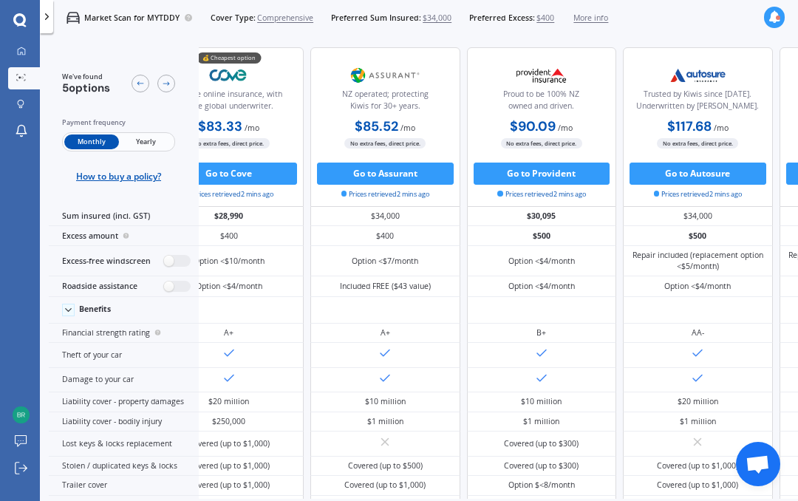
scroll to position [-1, 60]
click at [34, 45] on link "My Dashboard" at bounding box center [24, 52] width 32 height 22
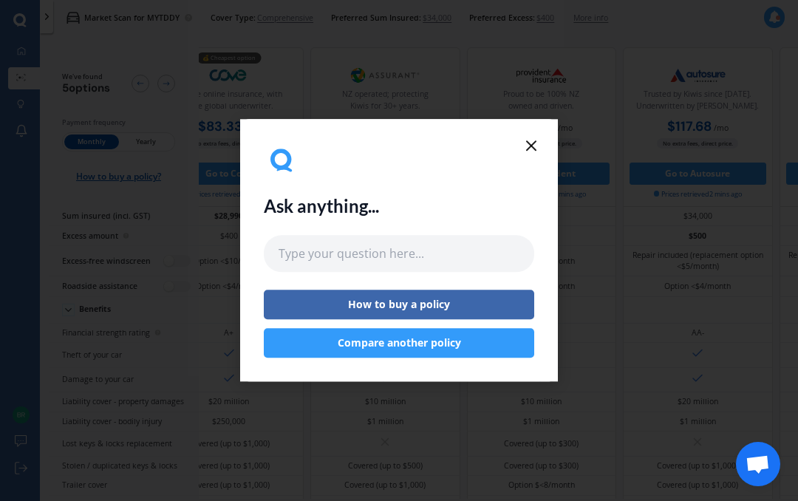
click at [530, 146] on line at bounding box center [531, 145] width 9 height 9
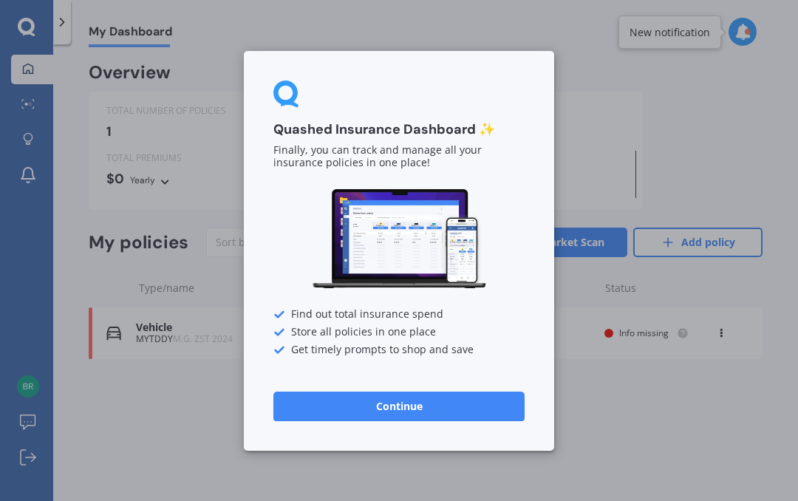
click at [474, 398] on button "Continue" at bounding box center [398, 406] width 251 height 30
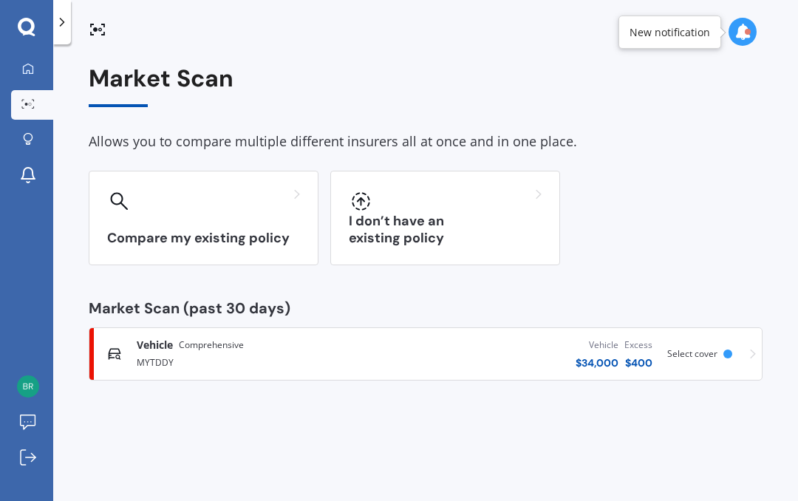
click at [143, 222] on div "Compare my existing policy" at bounding box center [204, 218] width 230 height 95
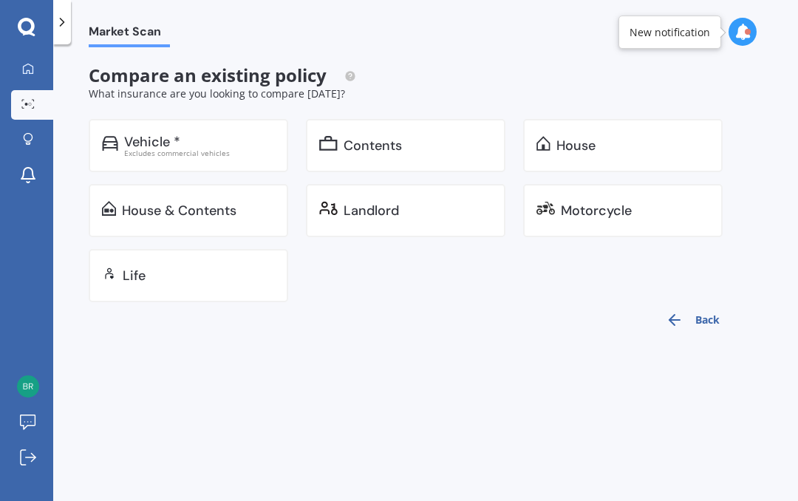
click at [573, 145] on div "House" at bounding box center [575, 145] width 39 height 15
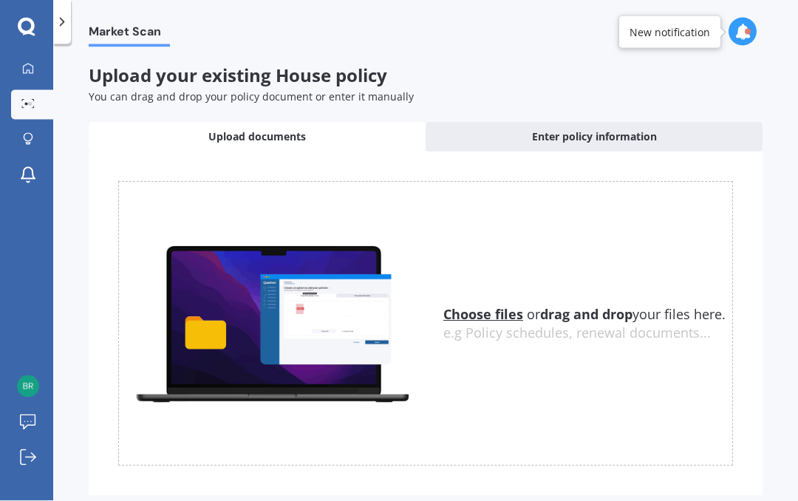
scroll to position [67, 0]
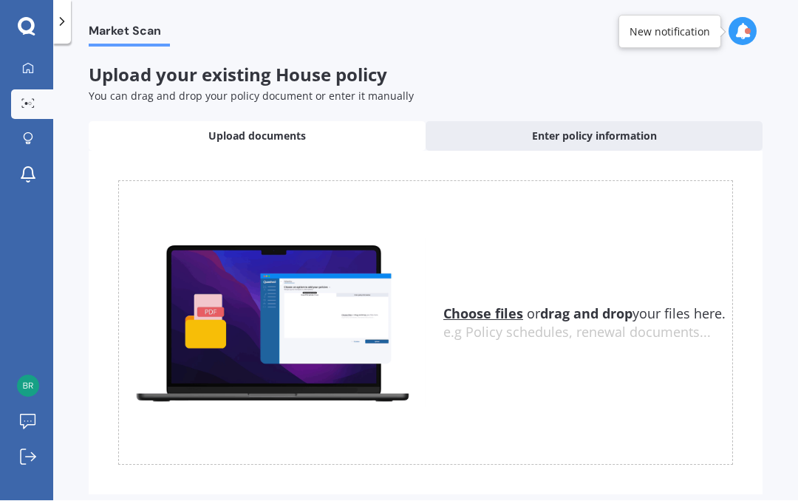
click at [483, 305] on u "Choose files" at bounding box center [483, 314] width 80 height 18
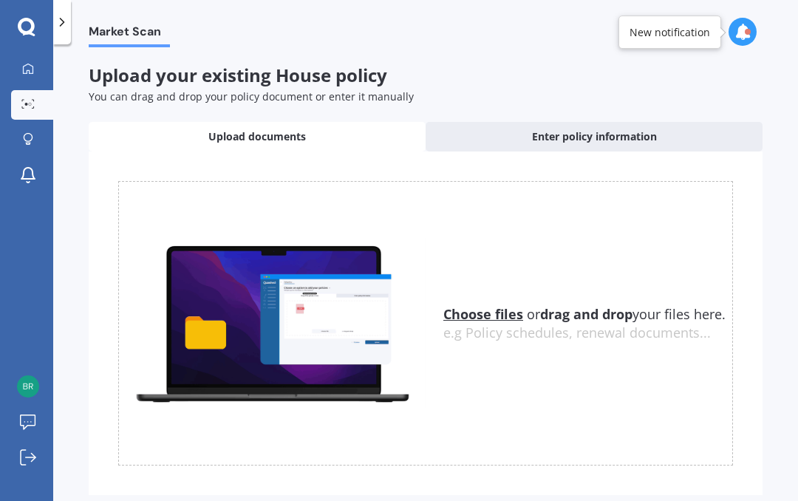
scroll to position [0, 0]
click at [665, 132] on div "Enter policy information" at bounding box center [594, 137] width 337 height 30
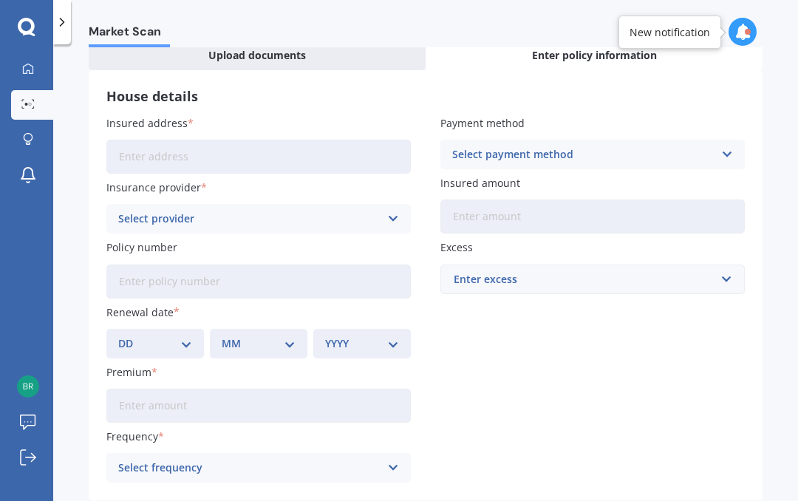
scroll to position [81, 0]
click at [151, 150] on input "Insured address" at bounding box center [258, 157] width 304 height 34
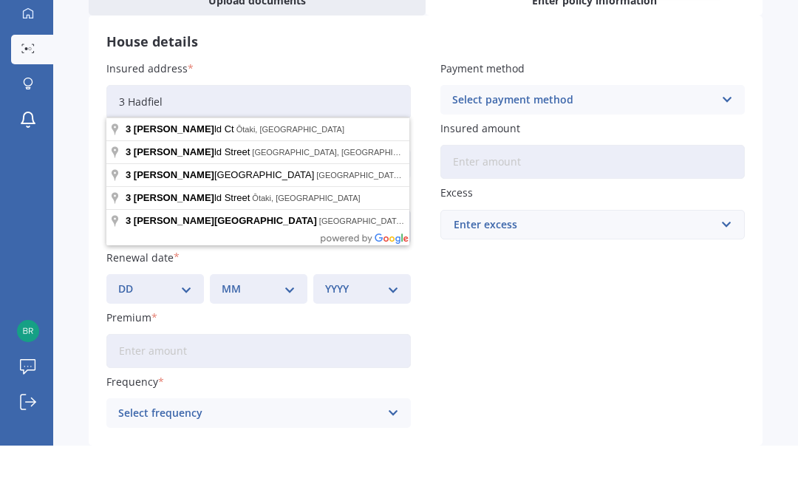
type input "3 [PERSON_NAME]"
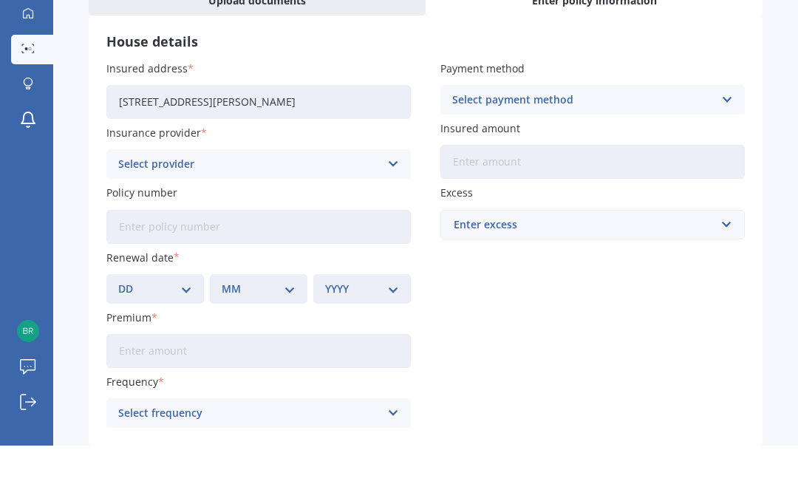
scroll to position [55, 0]
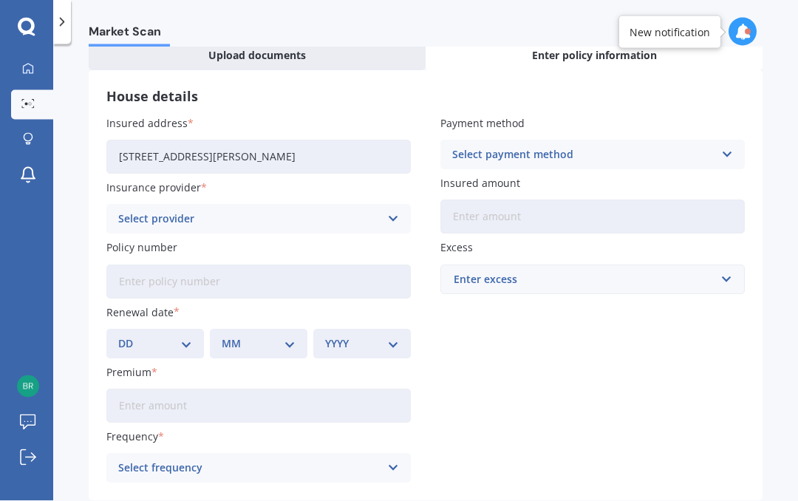
click at [350, 140] on input "[STREET_ADDRESS][PERSON_NAME]" at bounding box center [258, 157] width 304 height 34
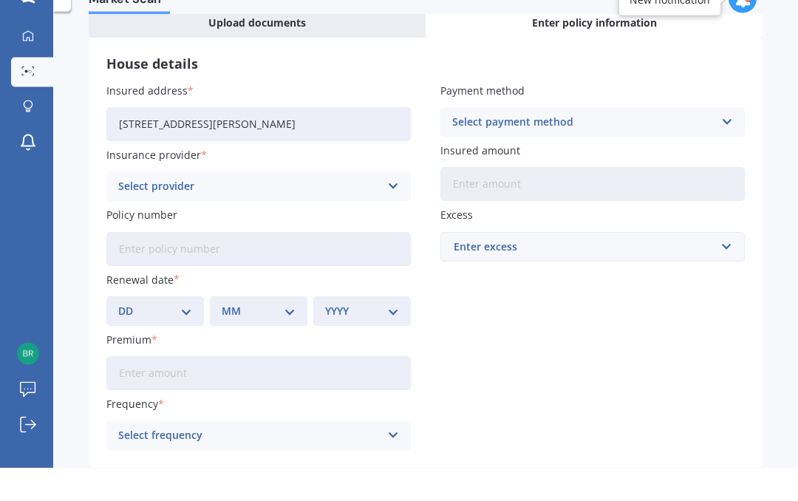
type input "[STREET_ADDRESS][PERSON_NAME]"
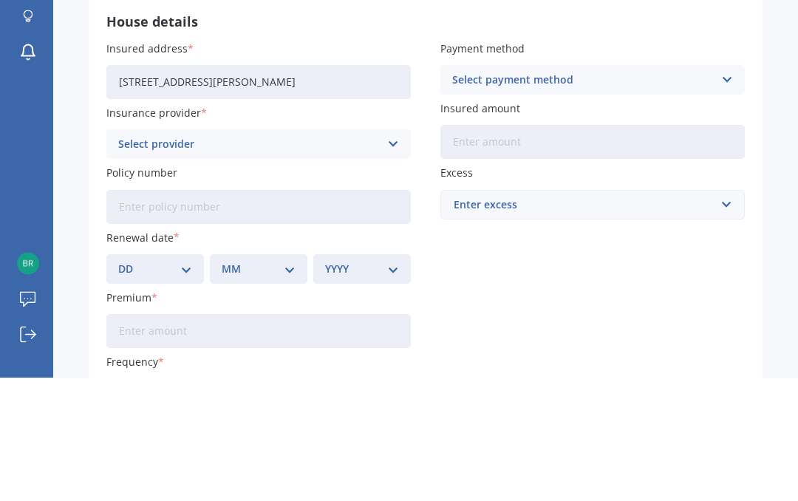
scroll to position [33, 0]
click at [389, 259] on icon at bounding box center [392, 267] width 13 height 16
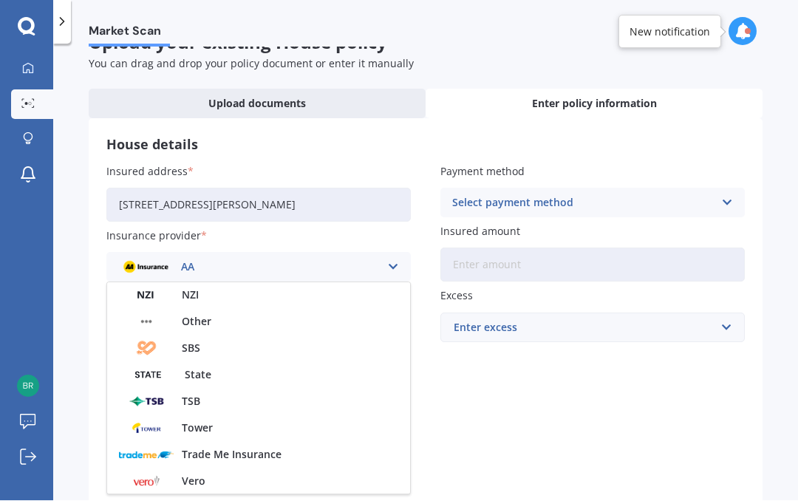
scroll to position [348, 0]
click at [205, 422] on span "Tower" at bounding box center [197, 427] width 31 height 10
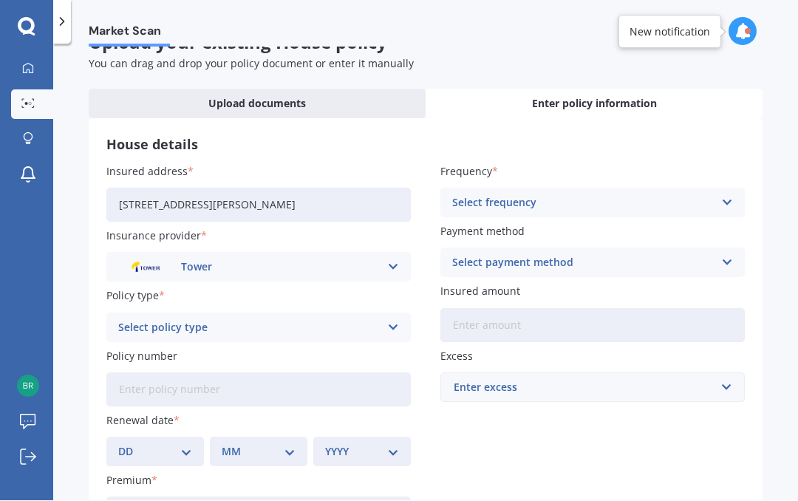
click at [397, 320] on icon at bounding box center [392, 328] width 13 height 16
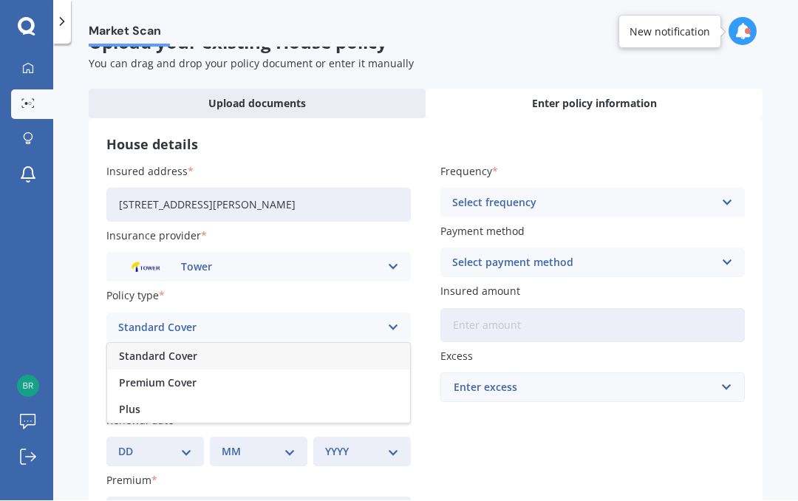
click at [327, 344] on div "Standard Cover" at bounding box center [258, 357] width 303 height 27
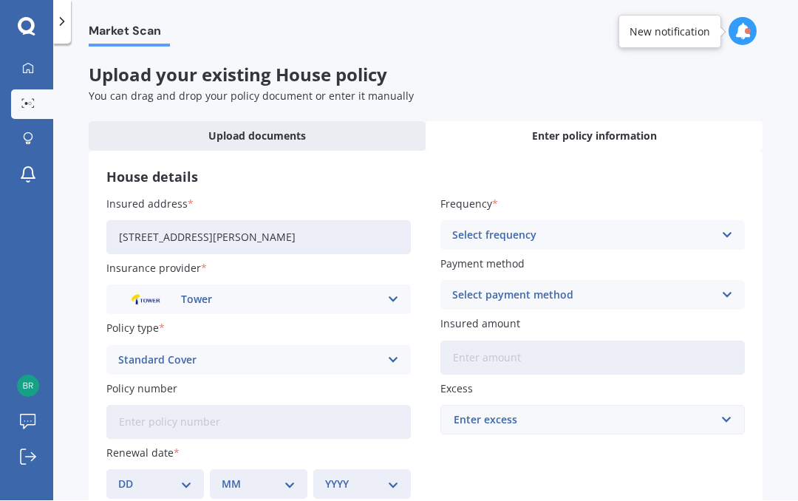
scroll to position [0, 0]
